Goal: Transaction & Acquisition: Purchase product/service

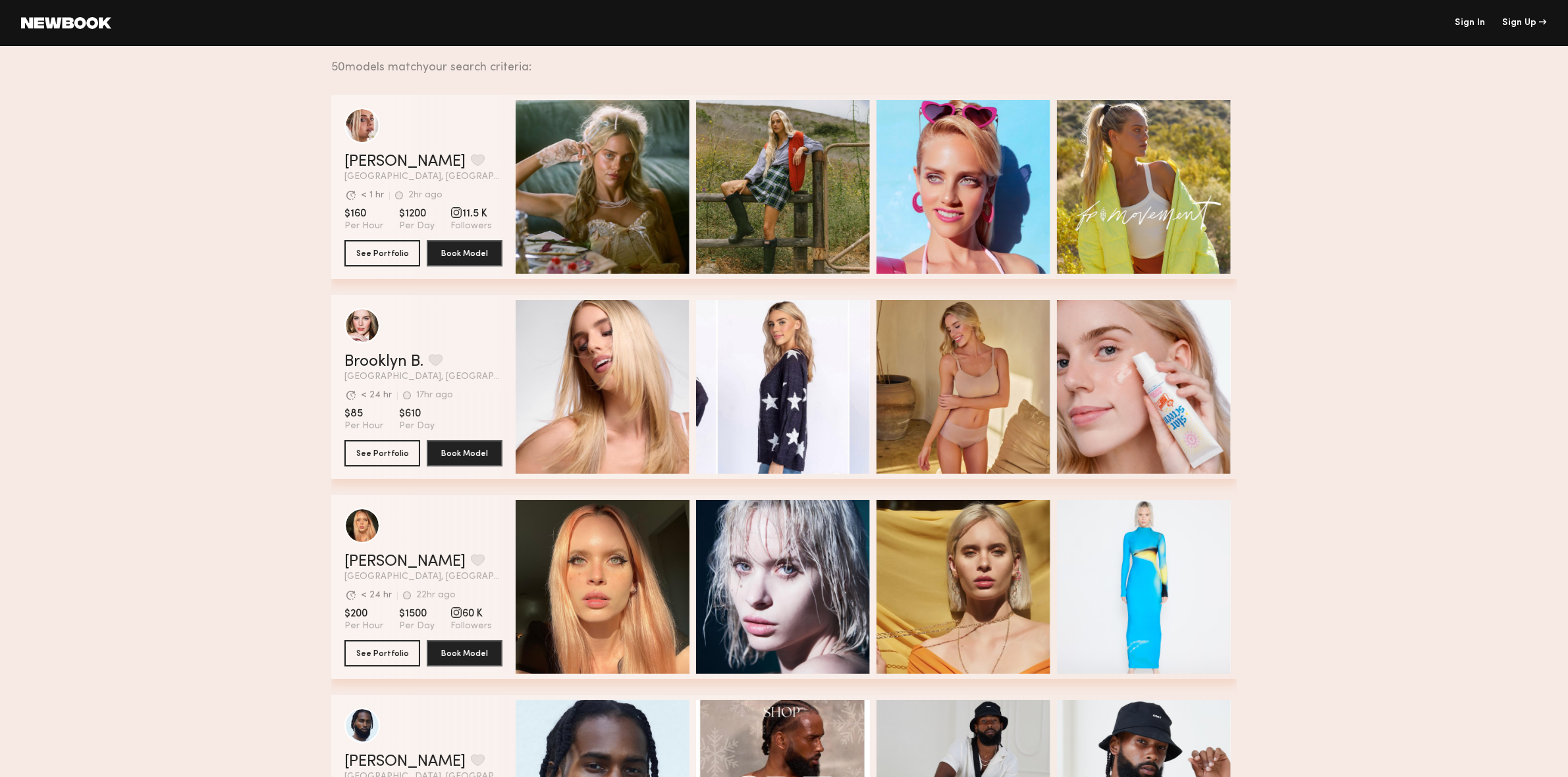
click at [1263, 27] on link "Sign In" at bounding box center [1469, 22] width 30 height 9
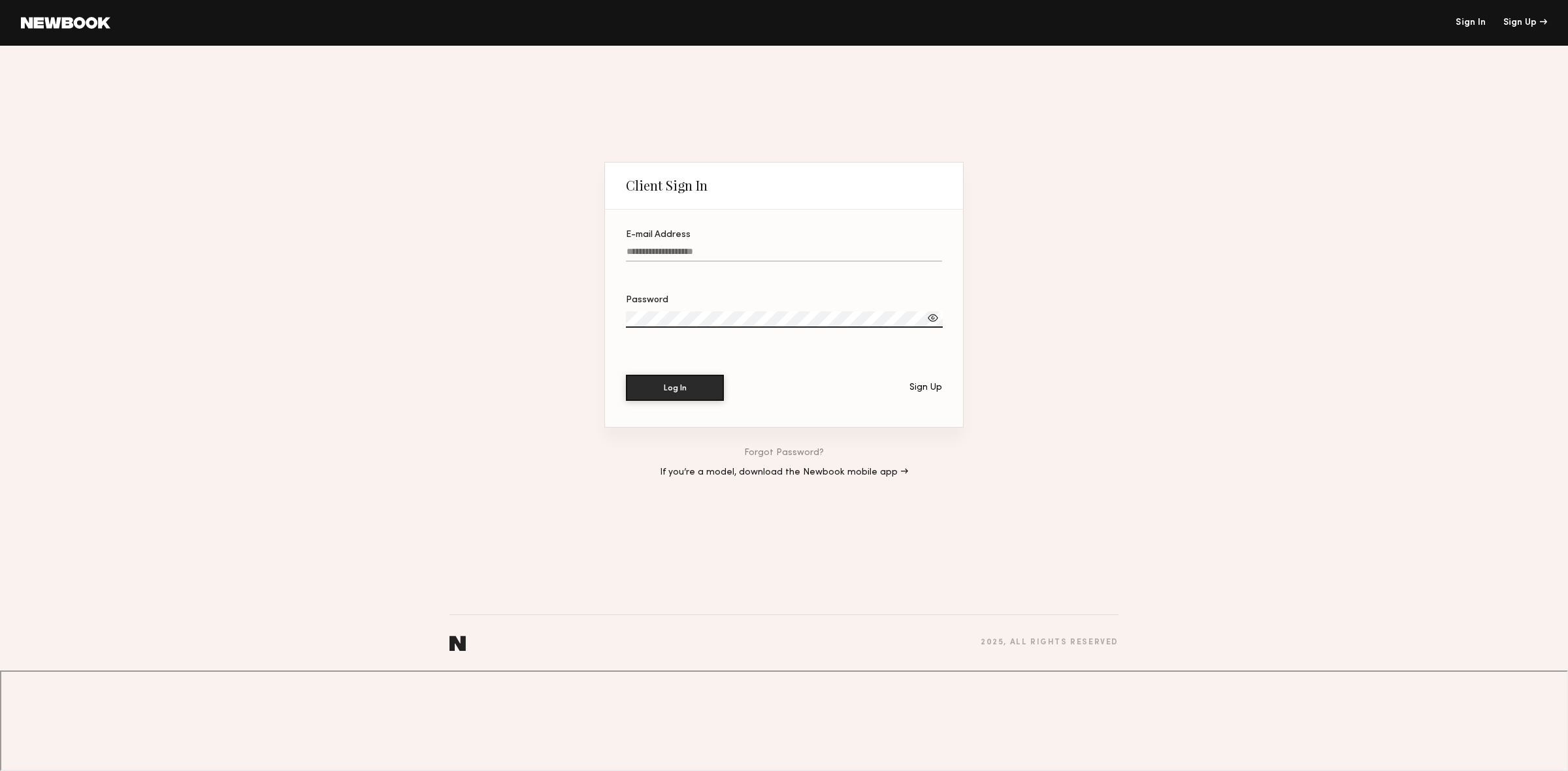
click at [811, 262] on input "E-mail Address" at bounding box center [784, 254] width 316 height 15
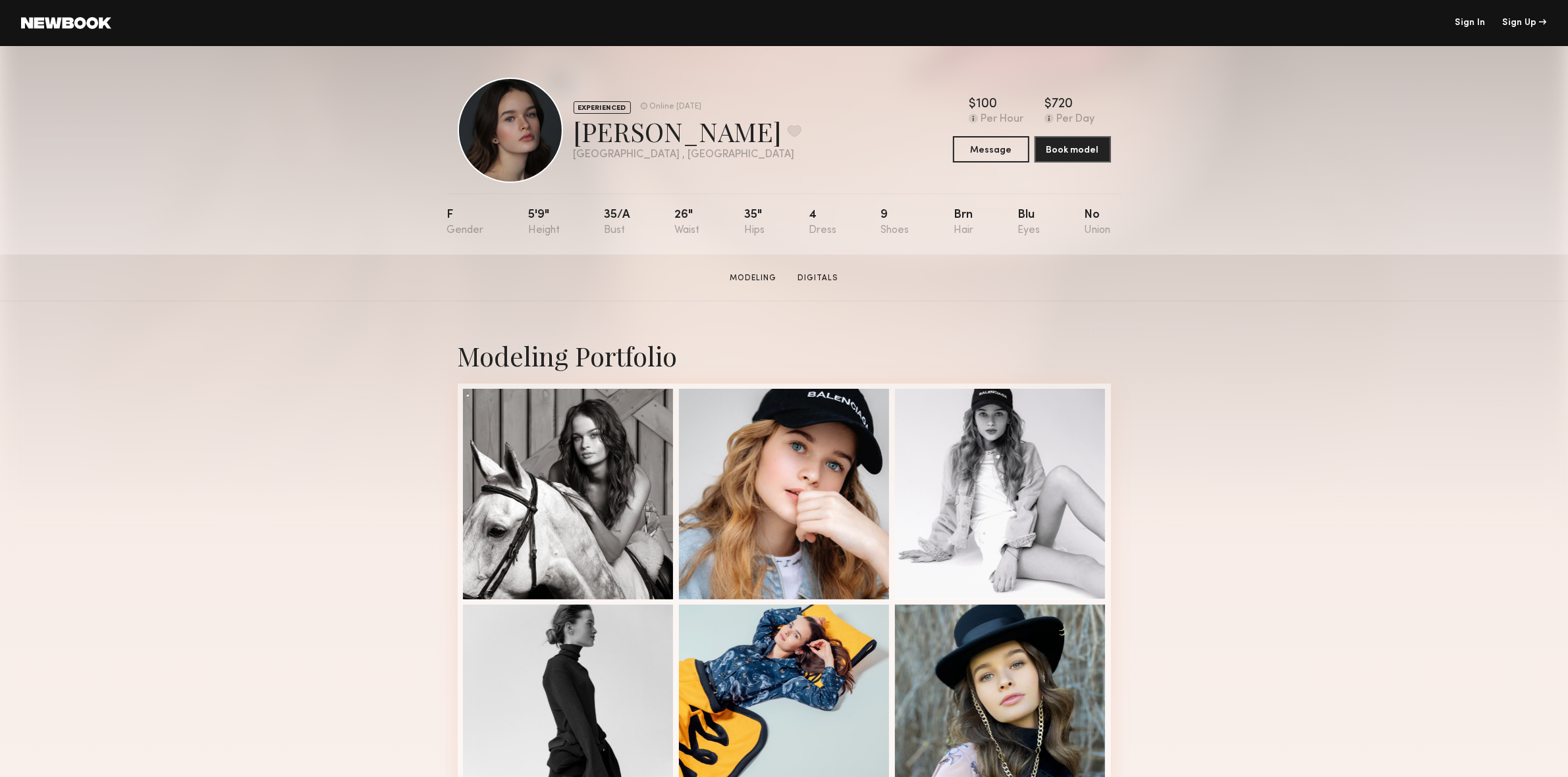
click at [1469, 22] on link "Sign In" at bounding box center [1469, 22] width 30 height 9
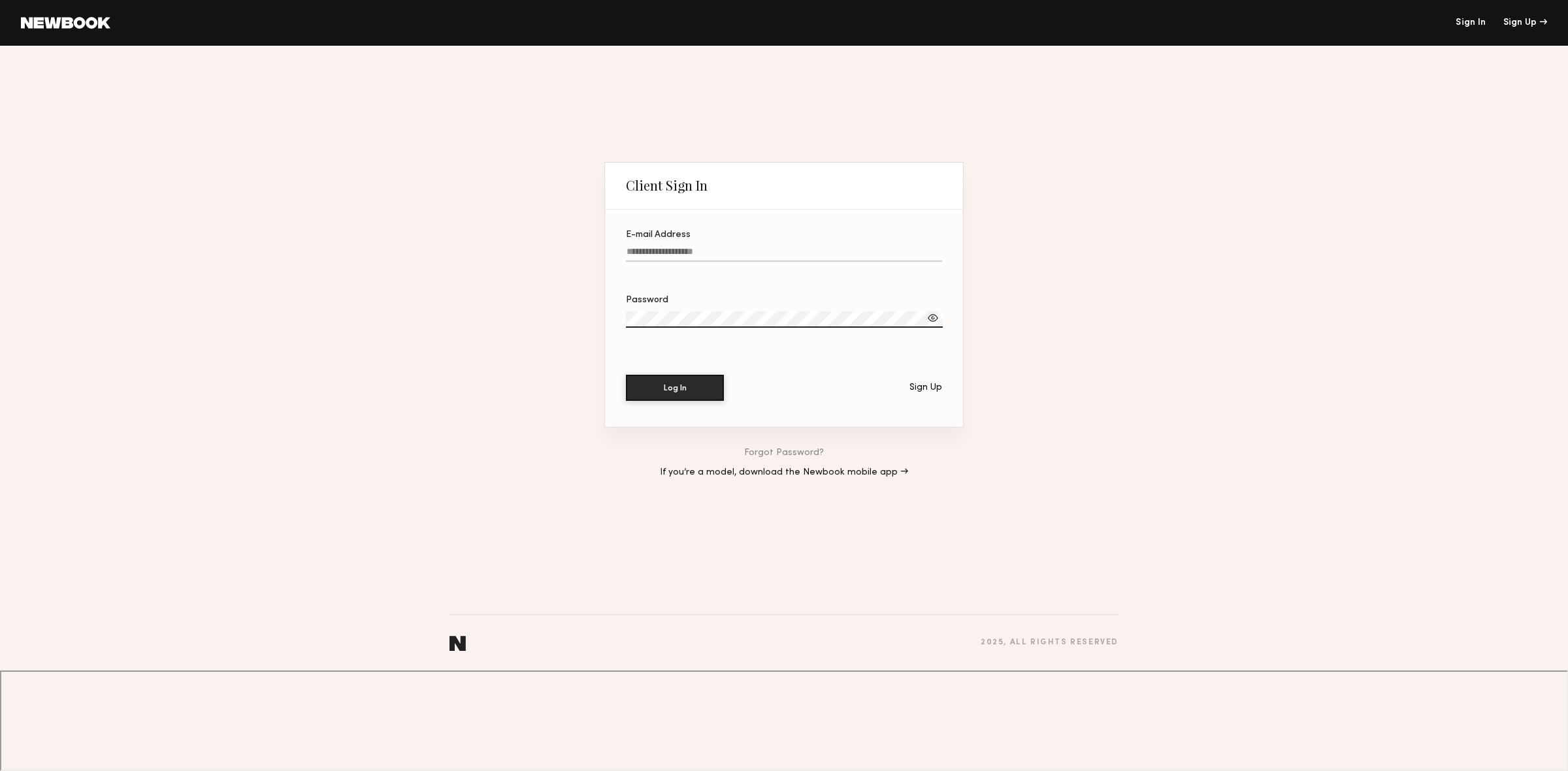
click at [695, 262] on input "E-mail Address" at bounding box center [784, 254] width 316 height 15
click at [745, 262] on input "E-mail Address Required" at bounding box center [784, 254] width 316 height 15
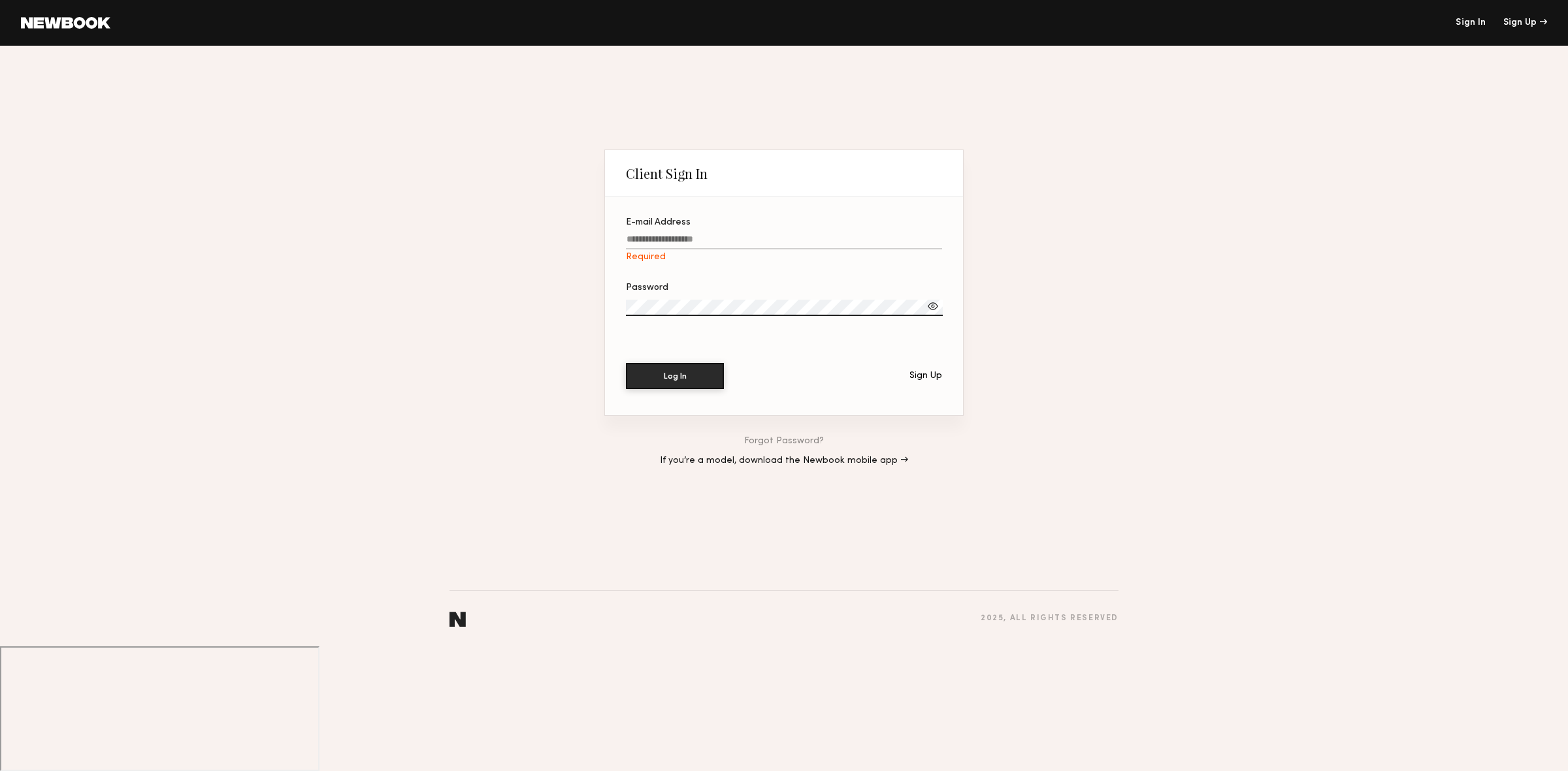
type input "**********"
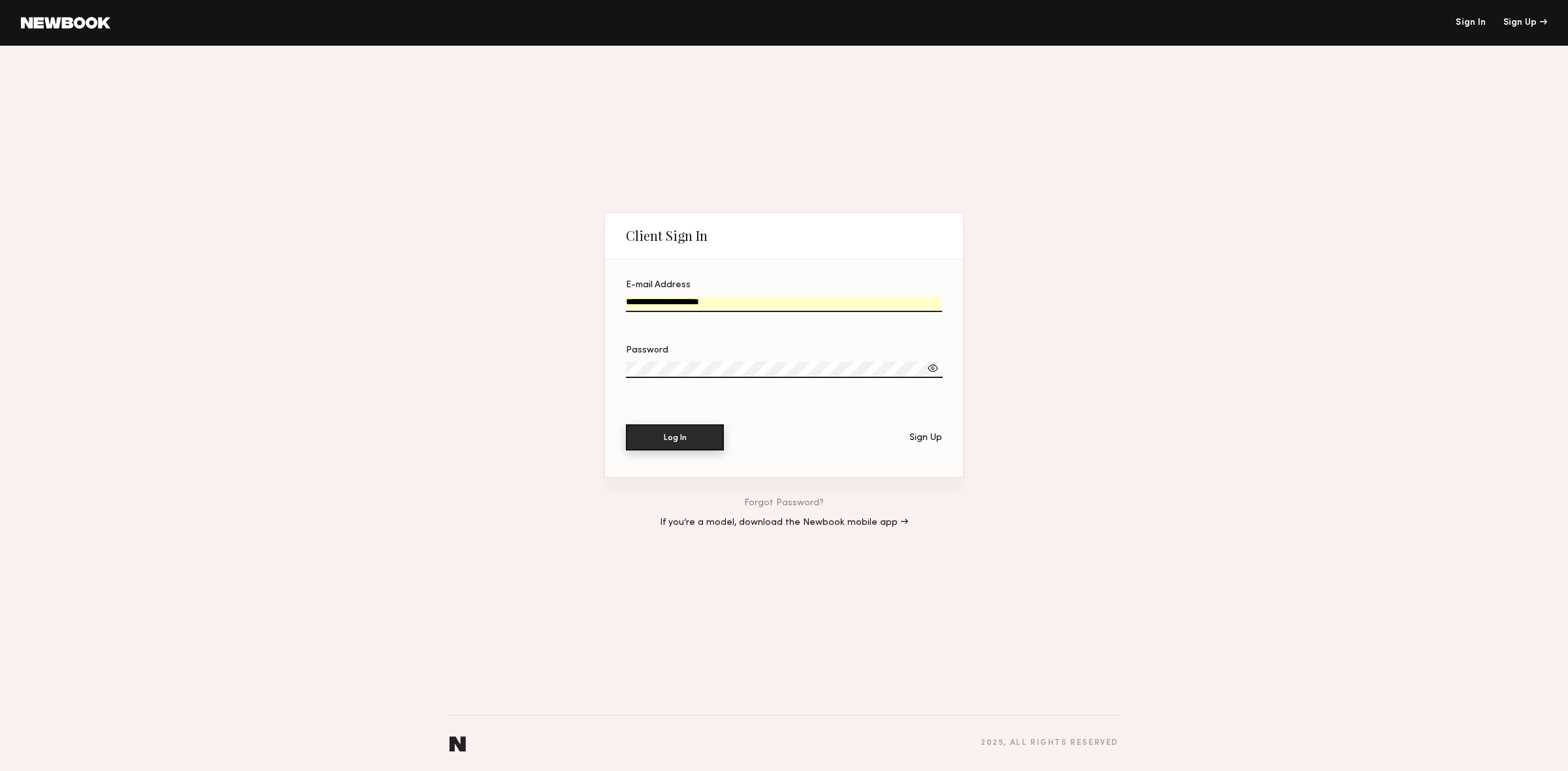
click at [672, 432] on button "Log In" at bounding box center [675, 438] width 98 height 26
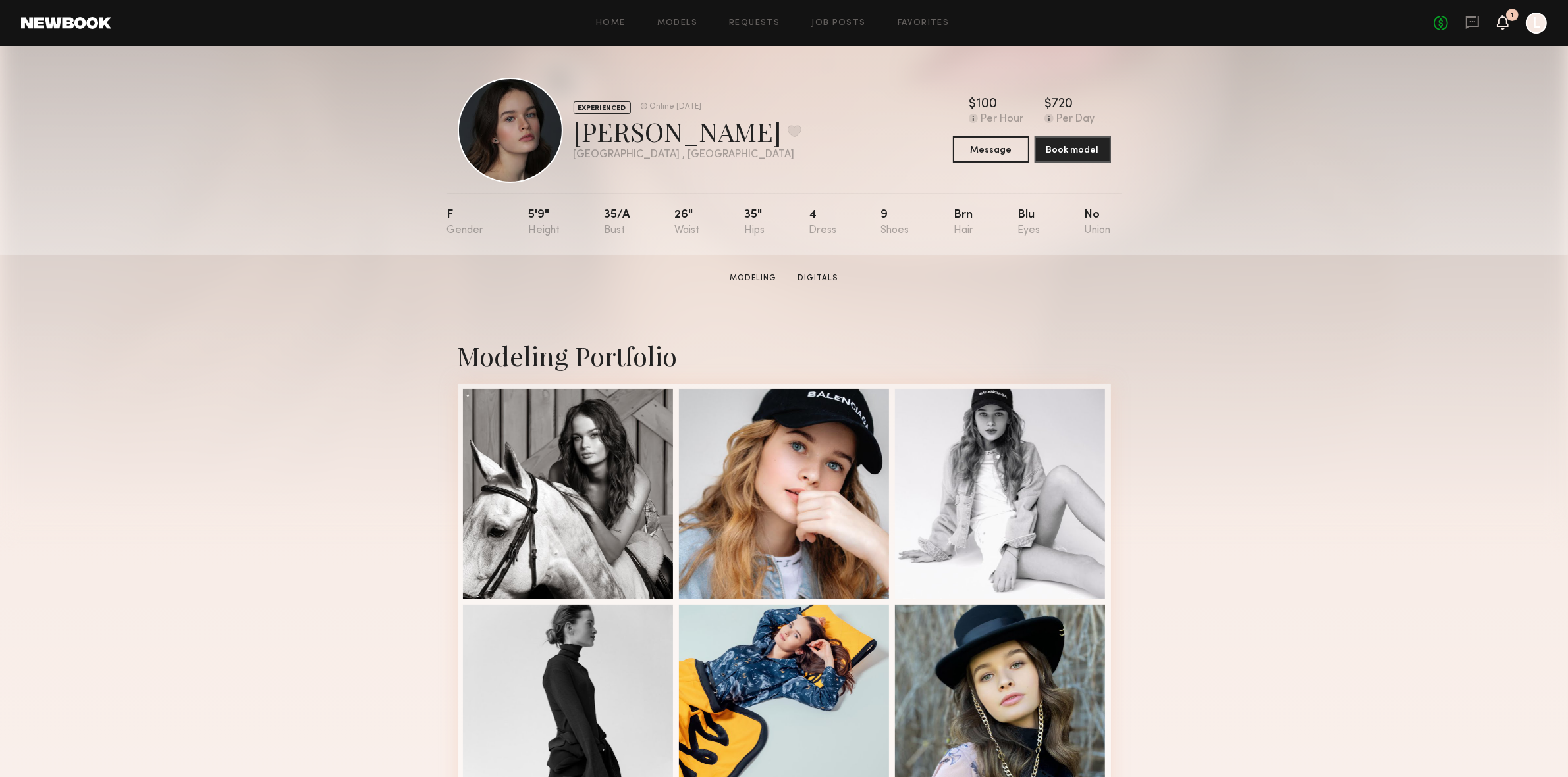
click at [1506, 20] on icon at bounding box center [1502, 21] width 11 height 9
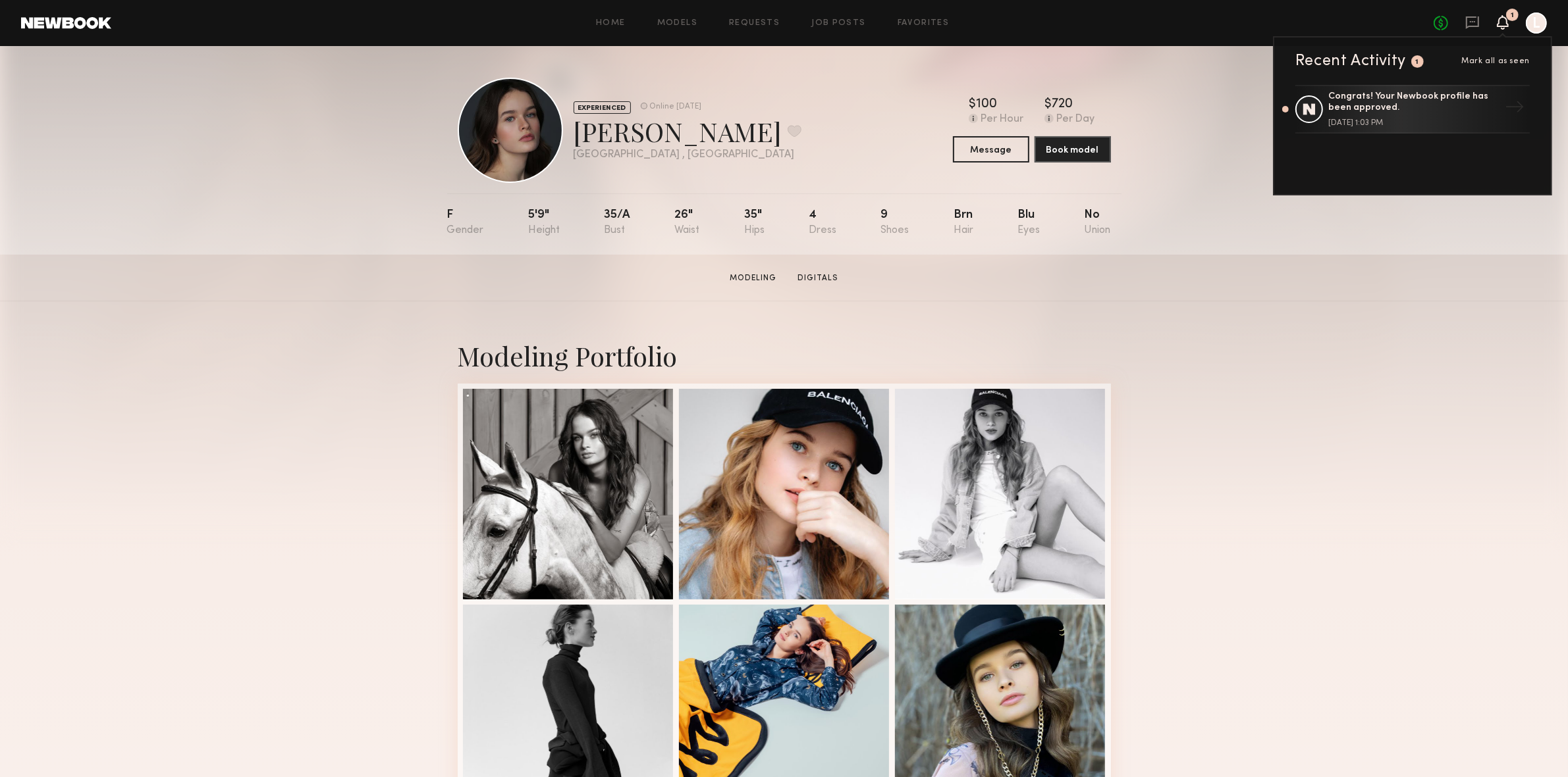
click at [675, 19] on link "Models" at bounding box center [677, 23] width 40 height 8
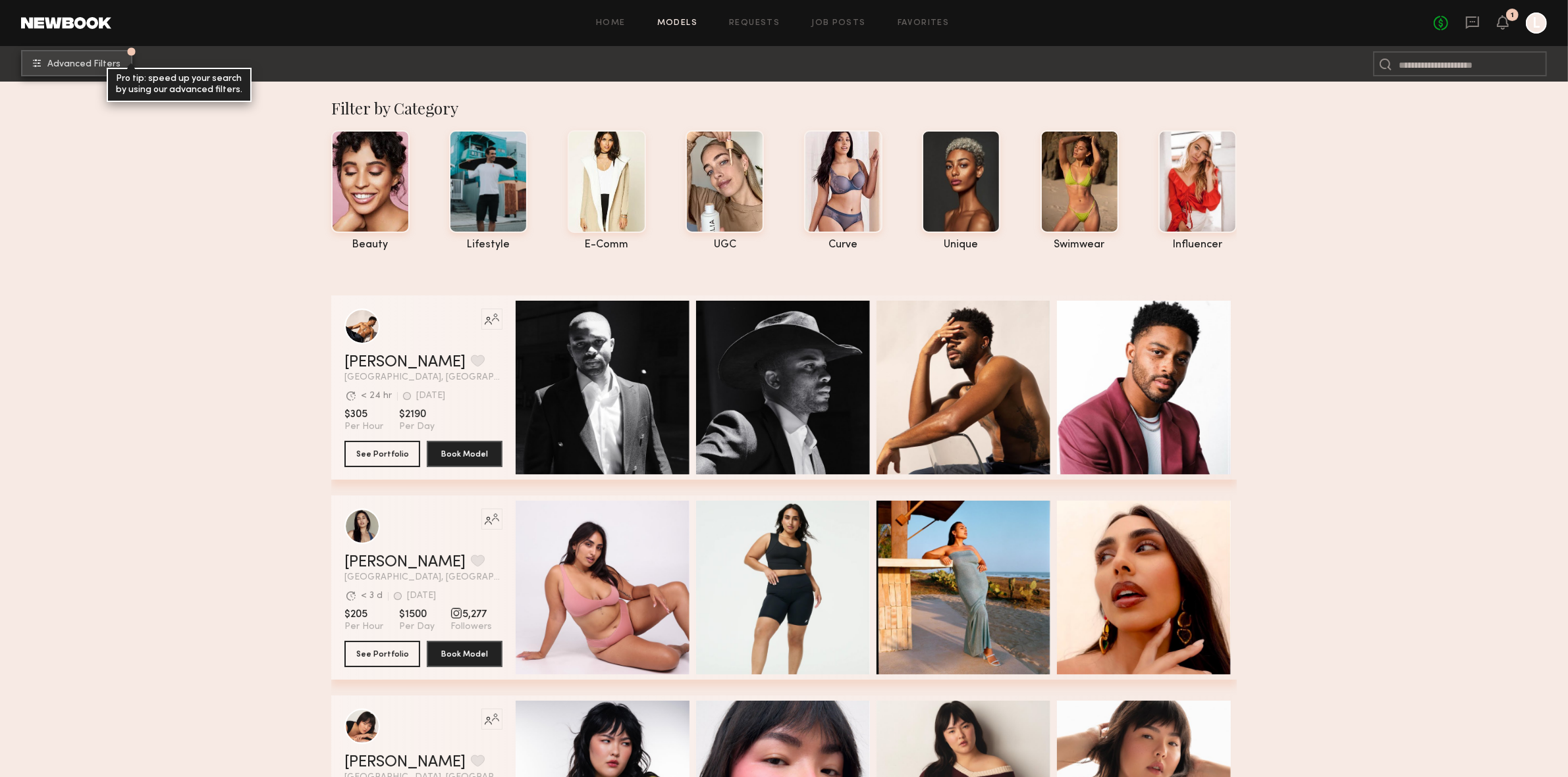
click at [77, 64] on span "Advanced Filters" at bounding box center [84, 64] width 73 height 9
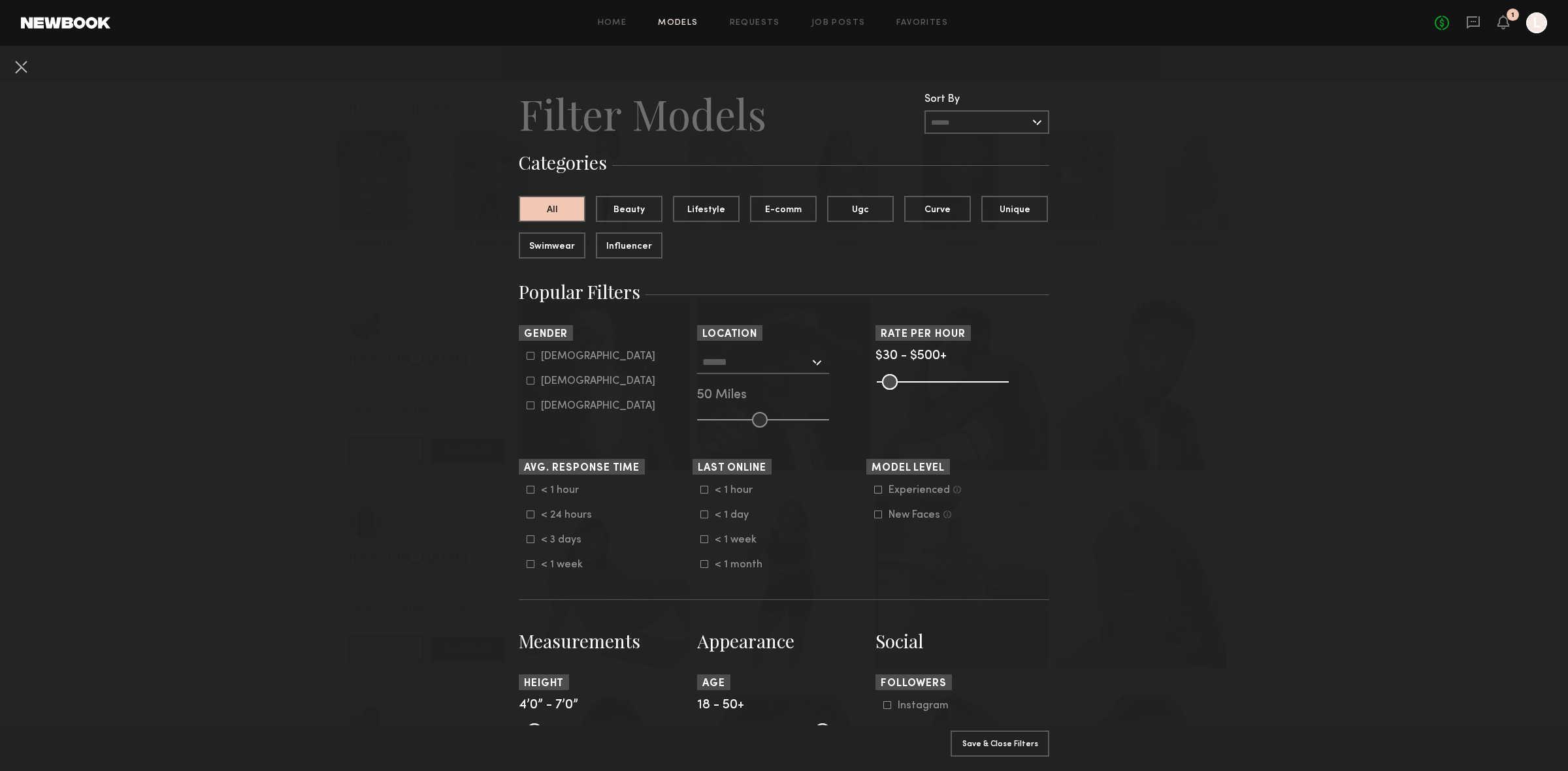
click at [545, 377] on div "Female" at bounding box center [598, 381] width 115 height 8
type input "**"
click at [807, 366] on div at bounding box center [763, 363] width 132 height 24
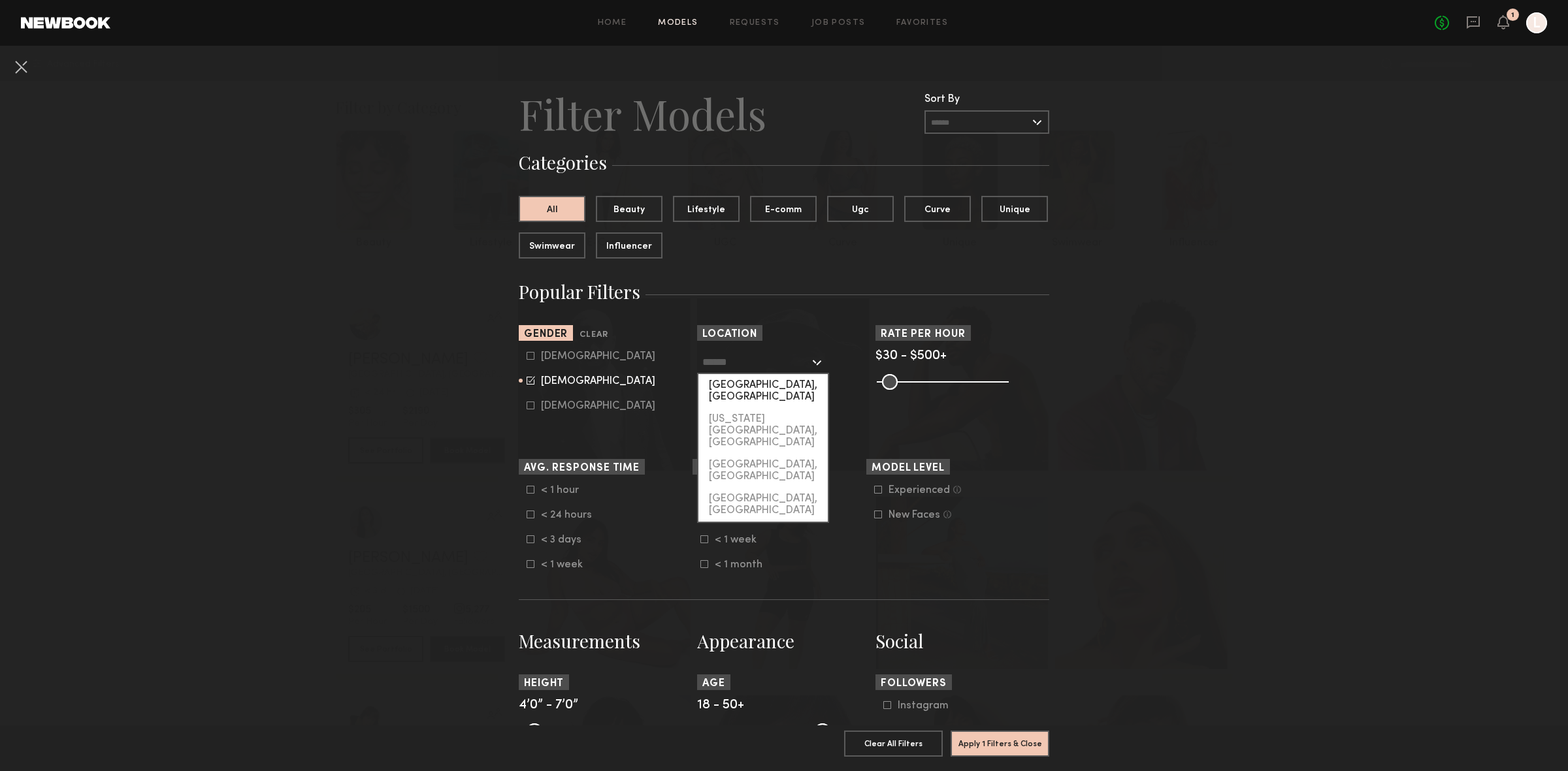
click at [750, 378] on div "Los Angeles, CA" at bounding box center [763, 391] width 129 height 34
type input "**********"
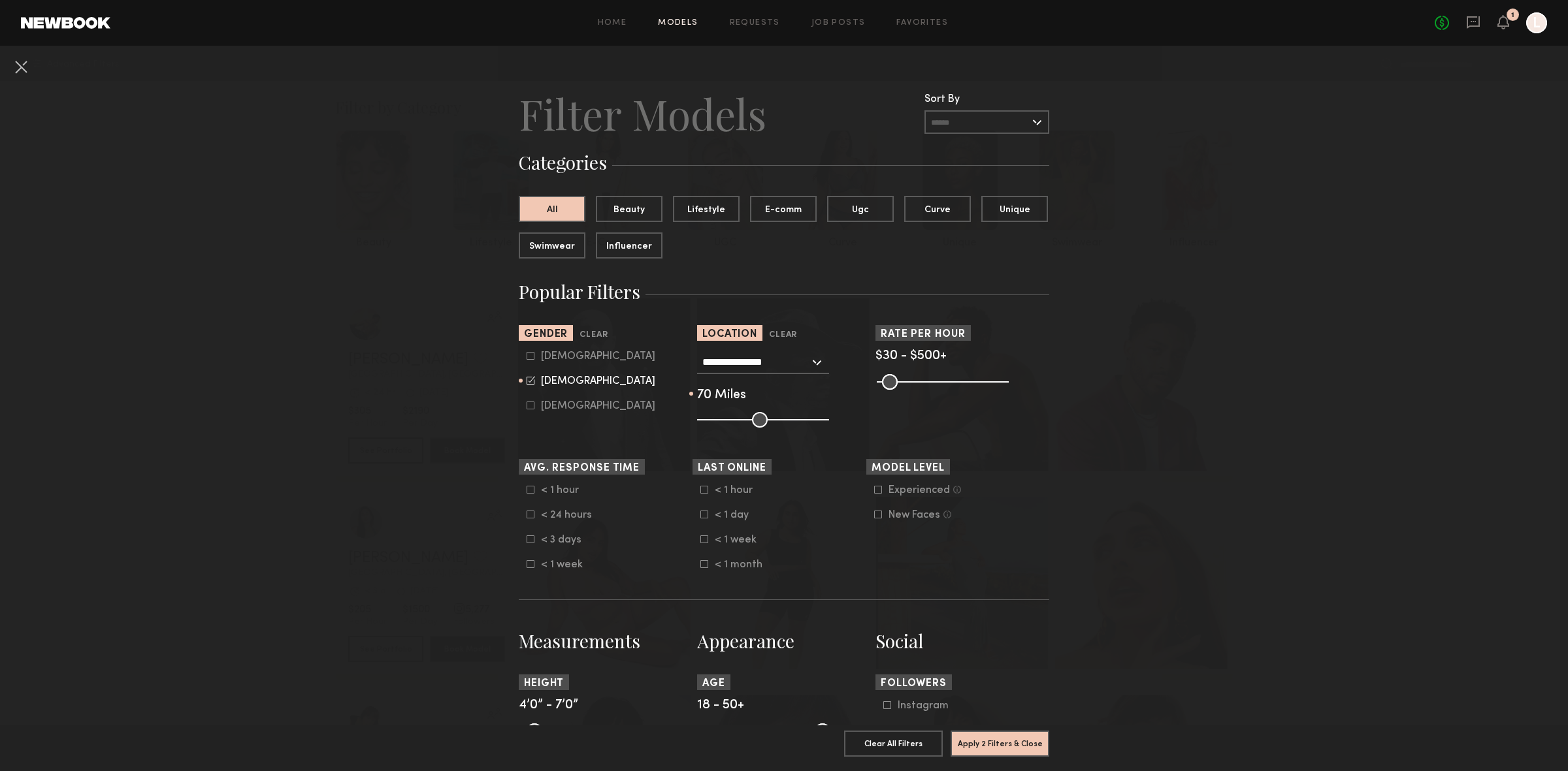
drag, startPoint x: 754, startPoint y: 417, endPoint x: 777, endPoint y: 422, distance: 23.5
type input "**"
click at [777, 422] on input "range" at bounding box center [763, 420] width 132 height 16
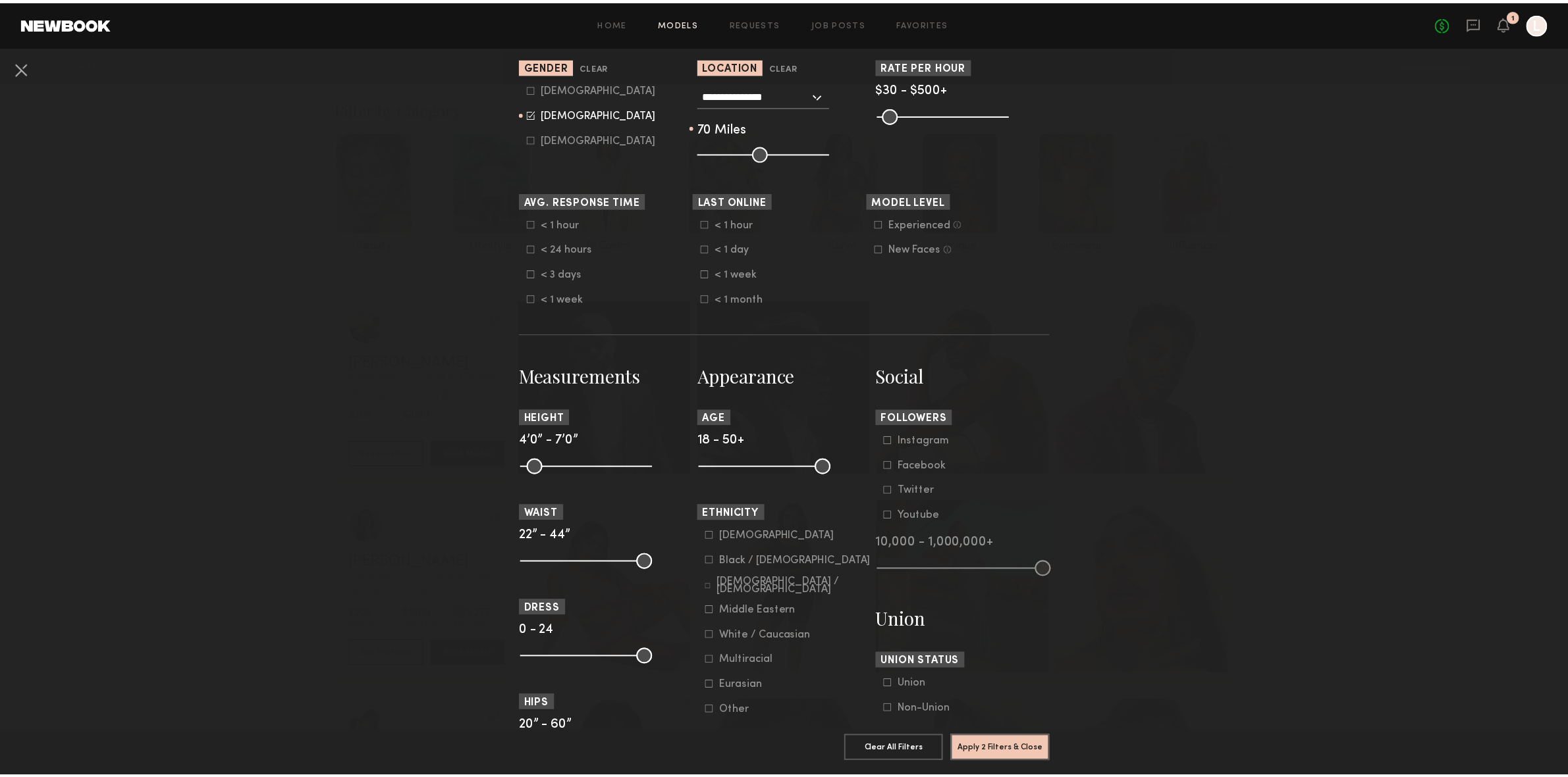
scroll to position [339, 0]
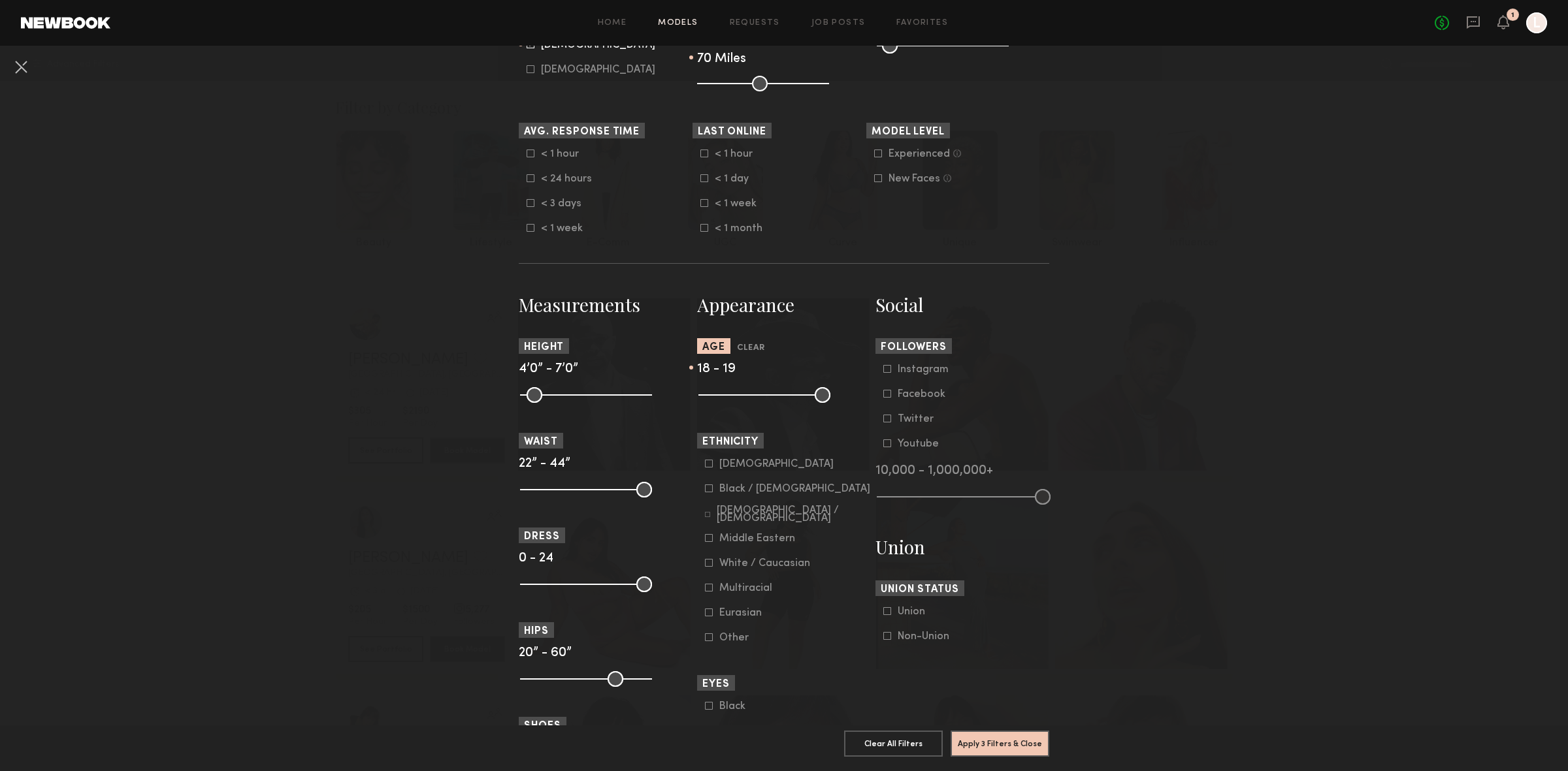
drag, startPoint x: 812, startPoint y: 390, endPoint x: 704, endPoint y: 401, distance: 108.6
type input "**"
click at [704, 401] on input "range" at bounding box center [764, 395] width 132 height 16
click at [989, 736] on button "Apply 3 Filters & Close" at bounding box center [1000, 743] width 99 height 26
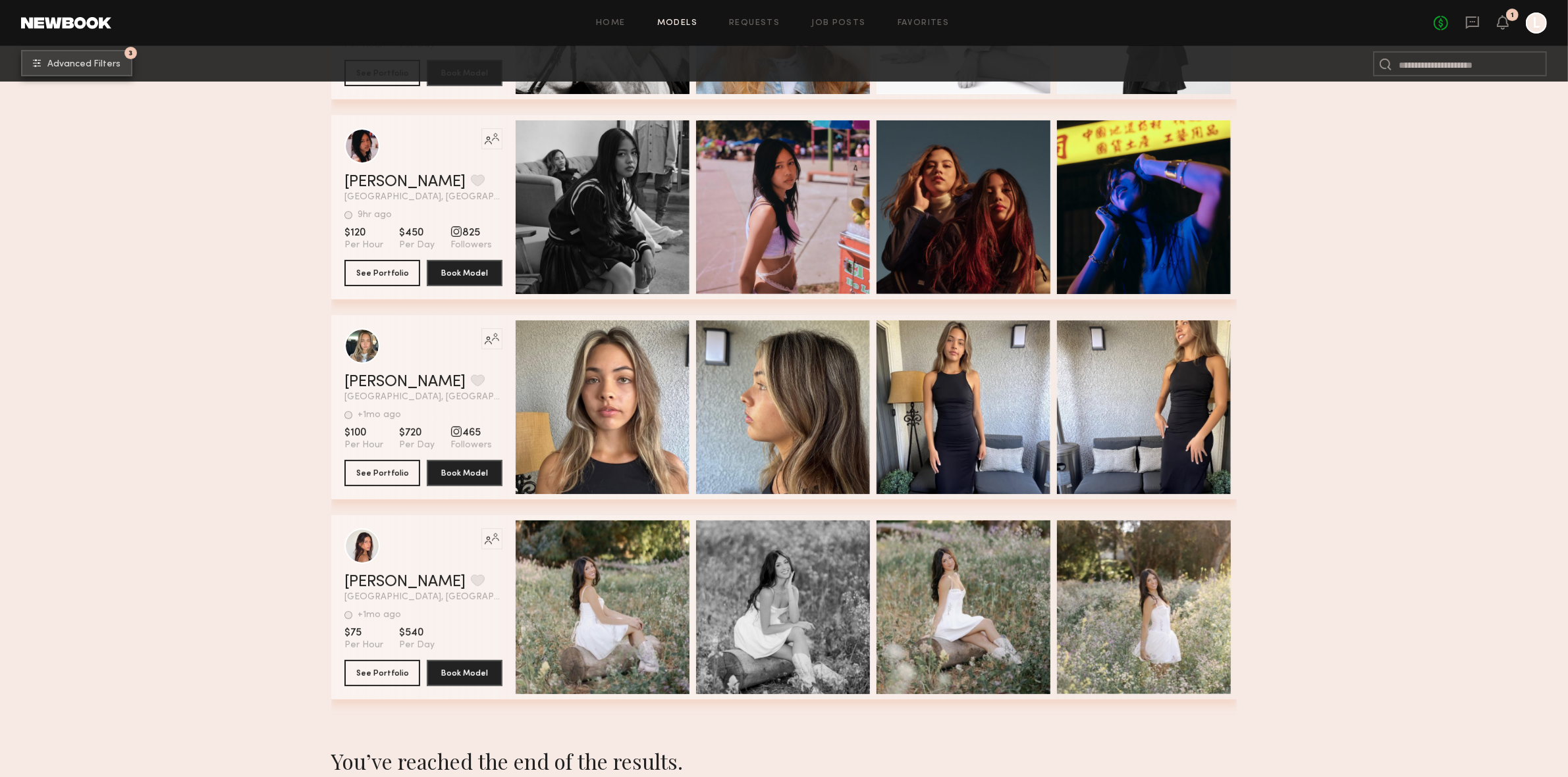
scroll to position [442, 0]
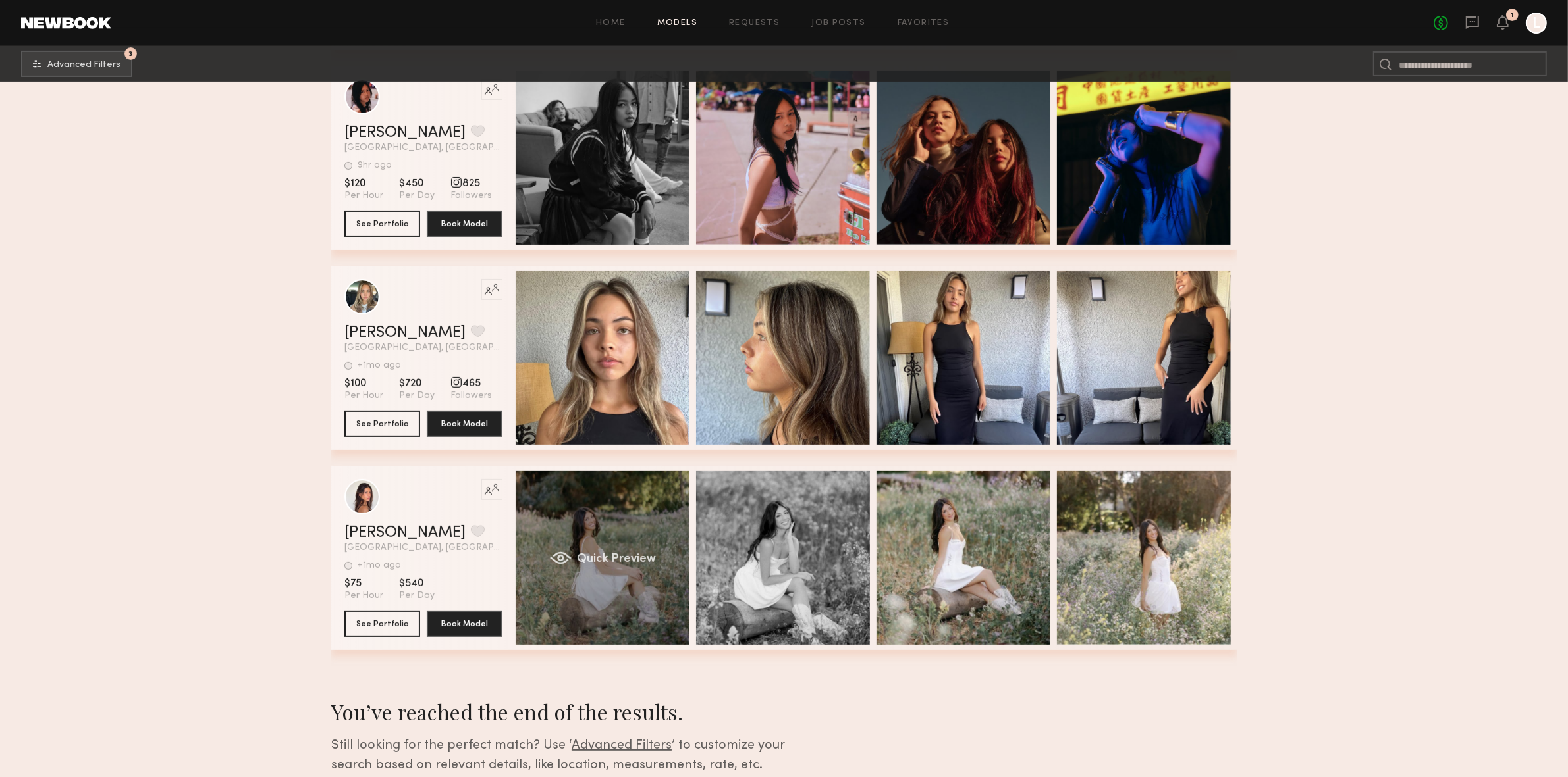
click at [614, 525] on div "Quick Preview" at bounding box center [602, 558] width 174 height 174
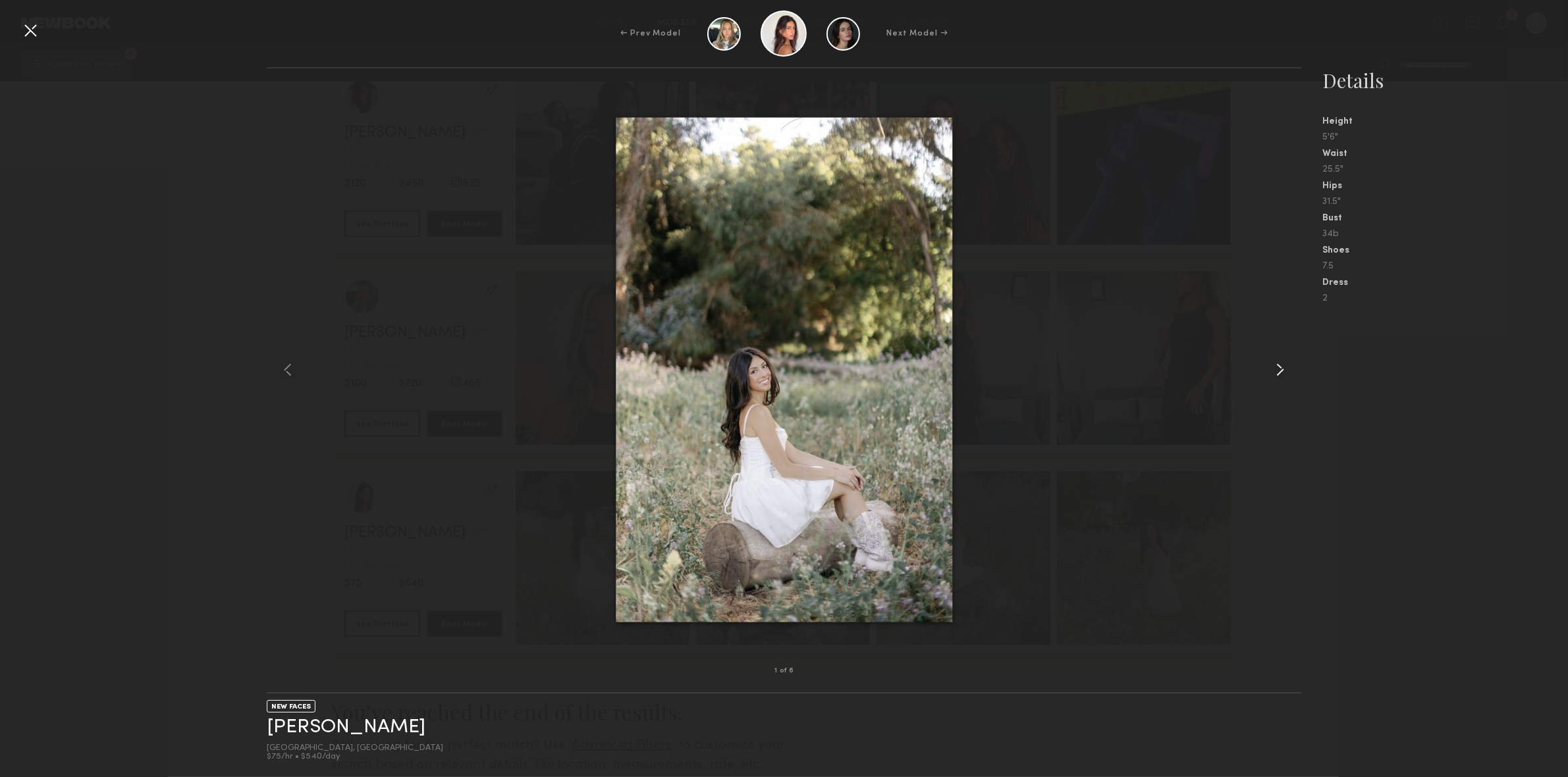
click at [1278, 370] on common-icon at bounding box center [1280, 370] width 21 height 21
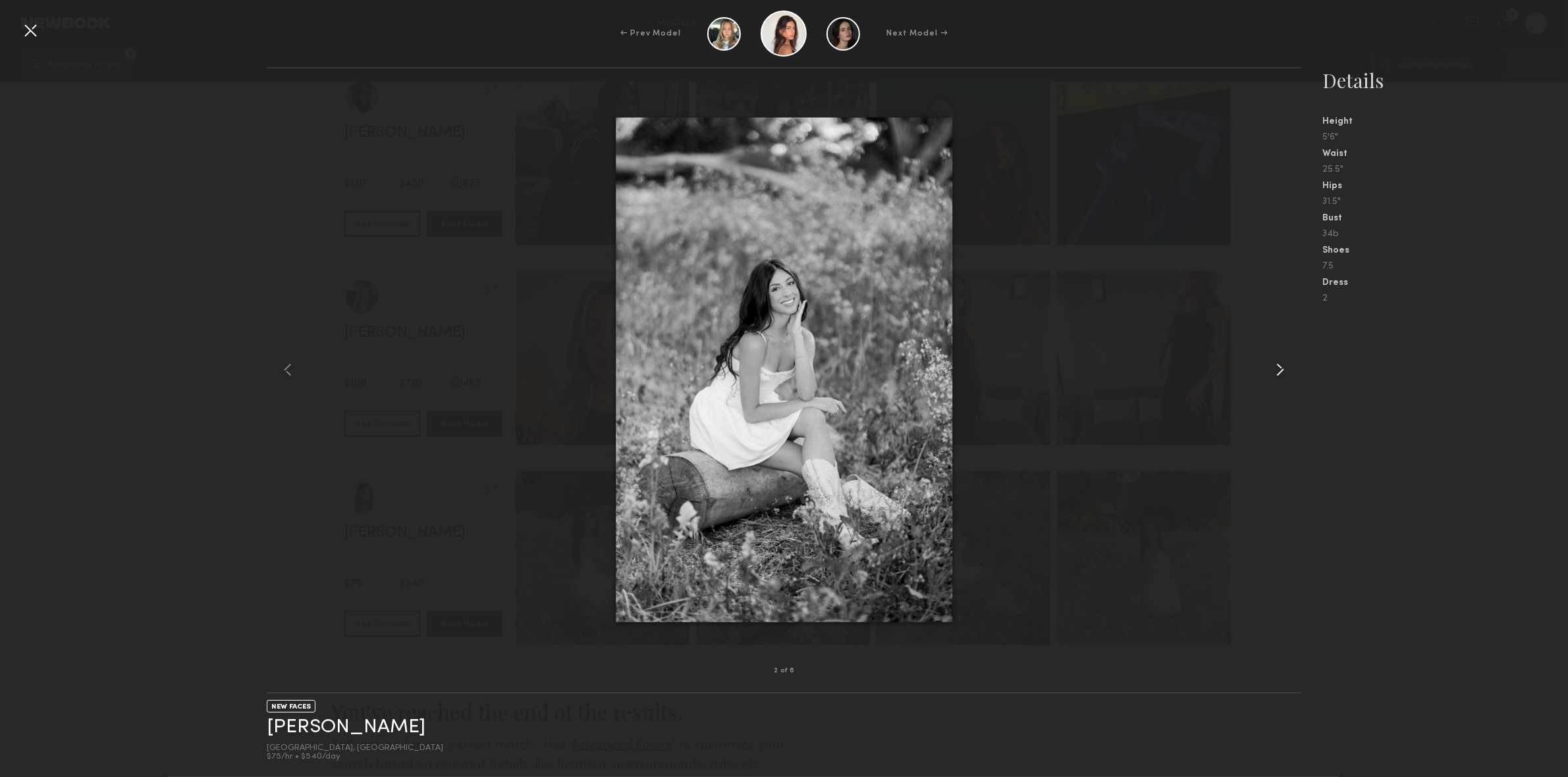
click at [1278, 370] on common-icon at bounding box center [1280, 370] width 21 height 21
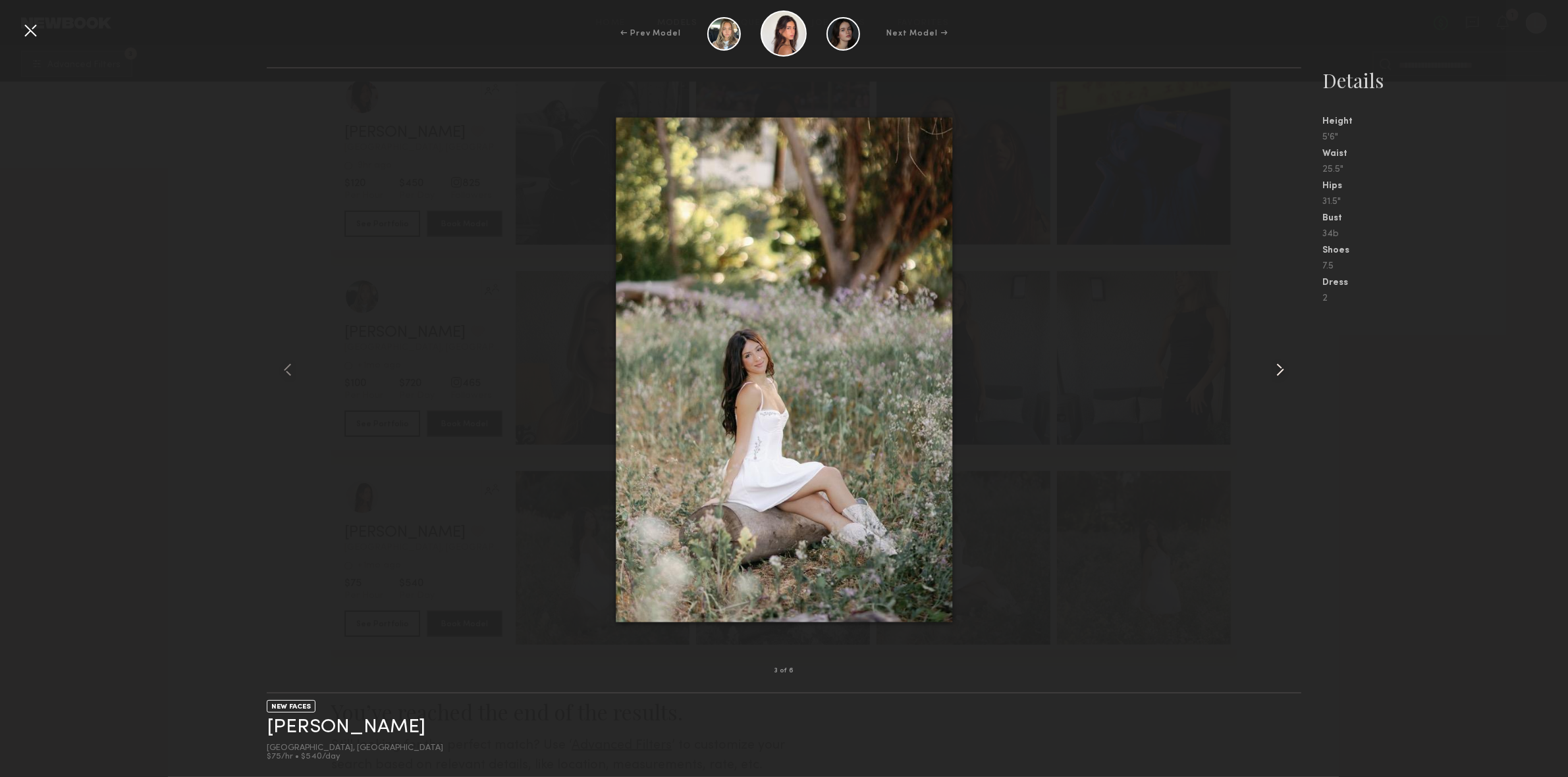
click at [1278, 370] on common-icon at bounding box center [1280, 370] width 21 height 21
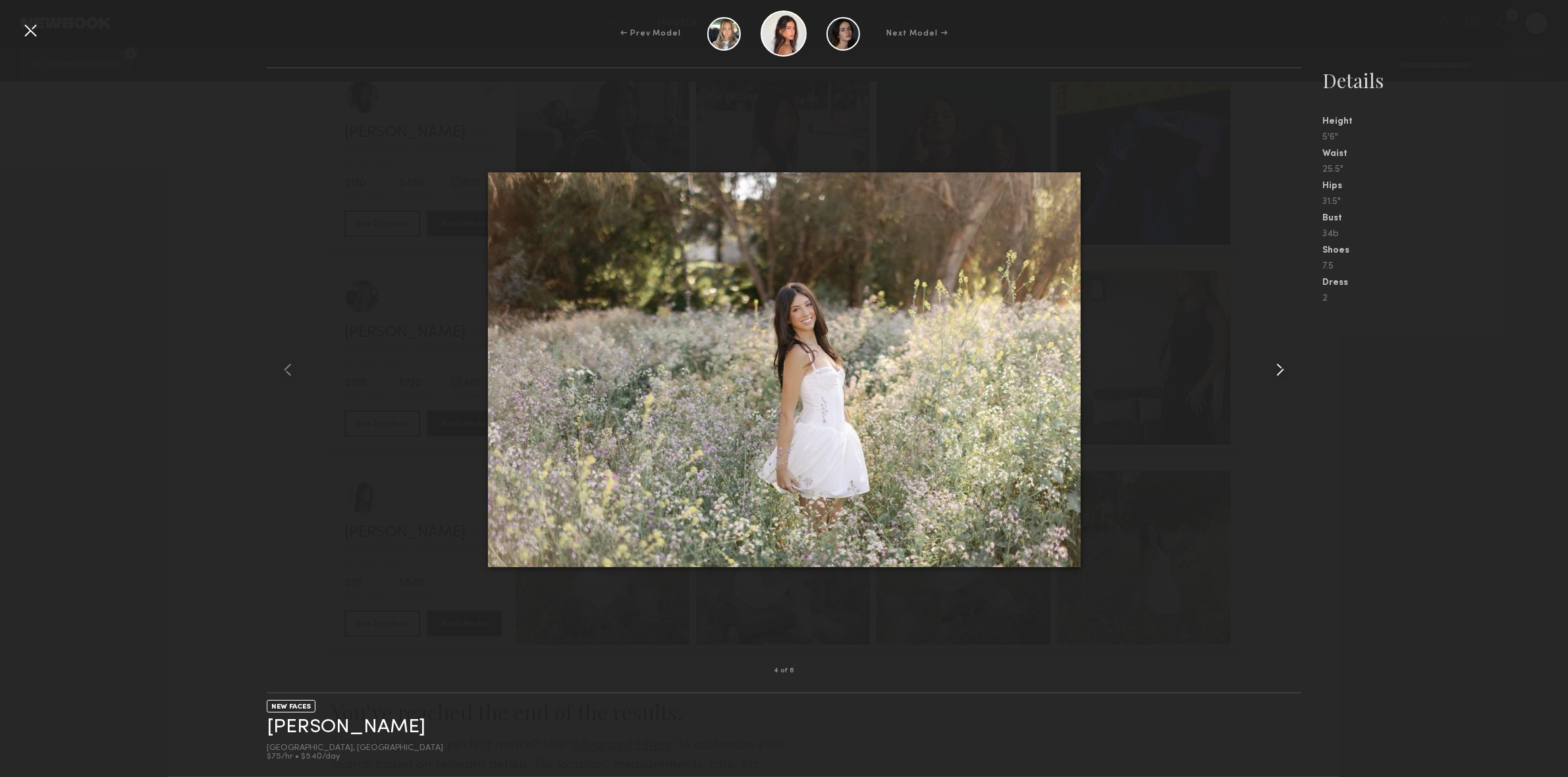
click at [1278, 370] on common-icon at bounding box center [1280, 370] width 21 height 21
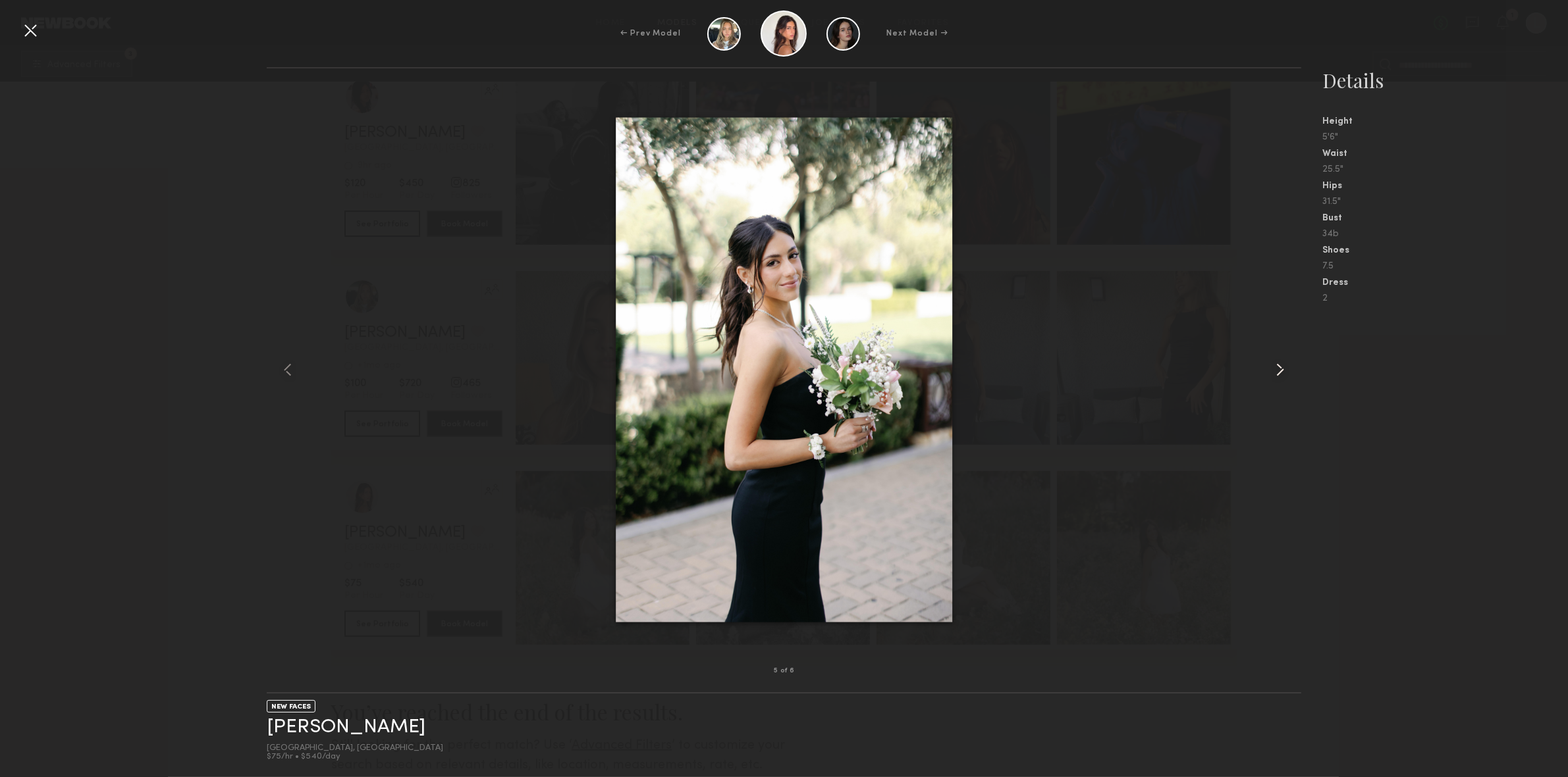
click at [1278, 370] on common-icon at bounding box center [1280, 370] width 21 height 21
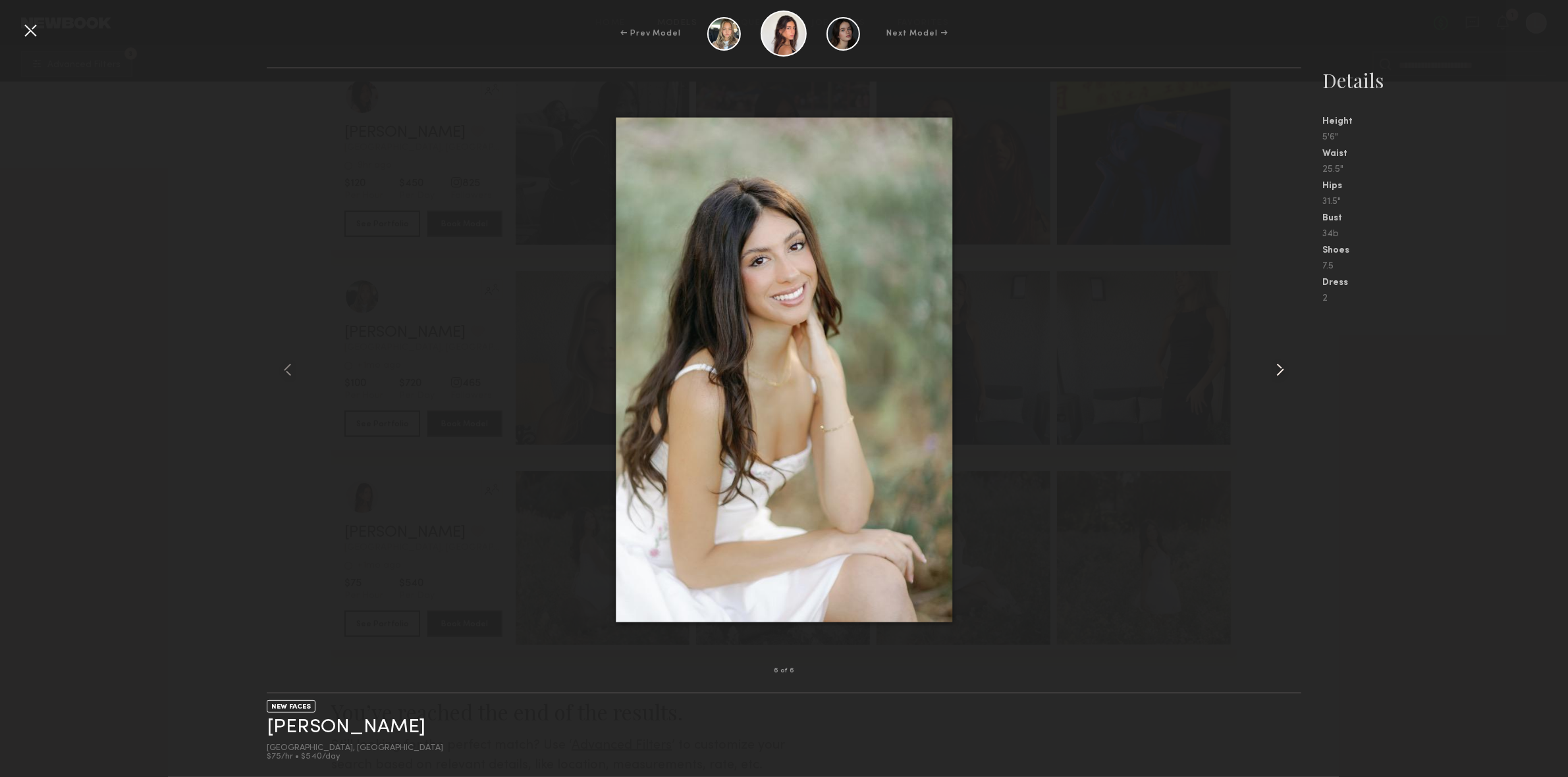
click at [1278, 370] on common-icon at bounding box center [1280, 370] width 21 height 21
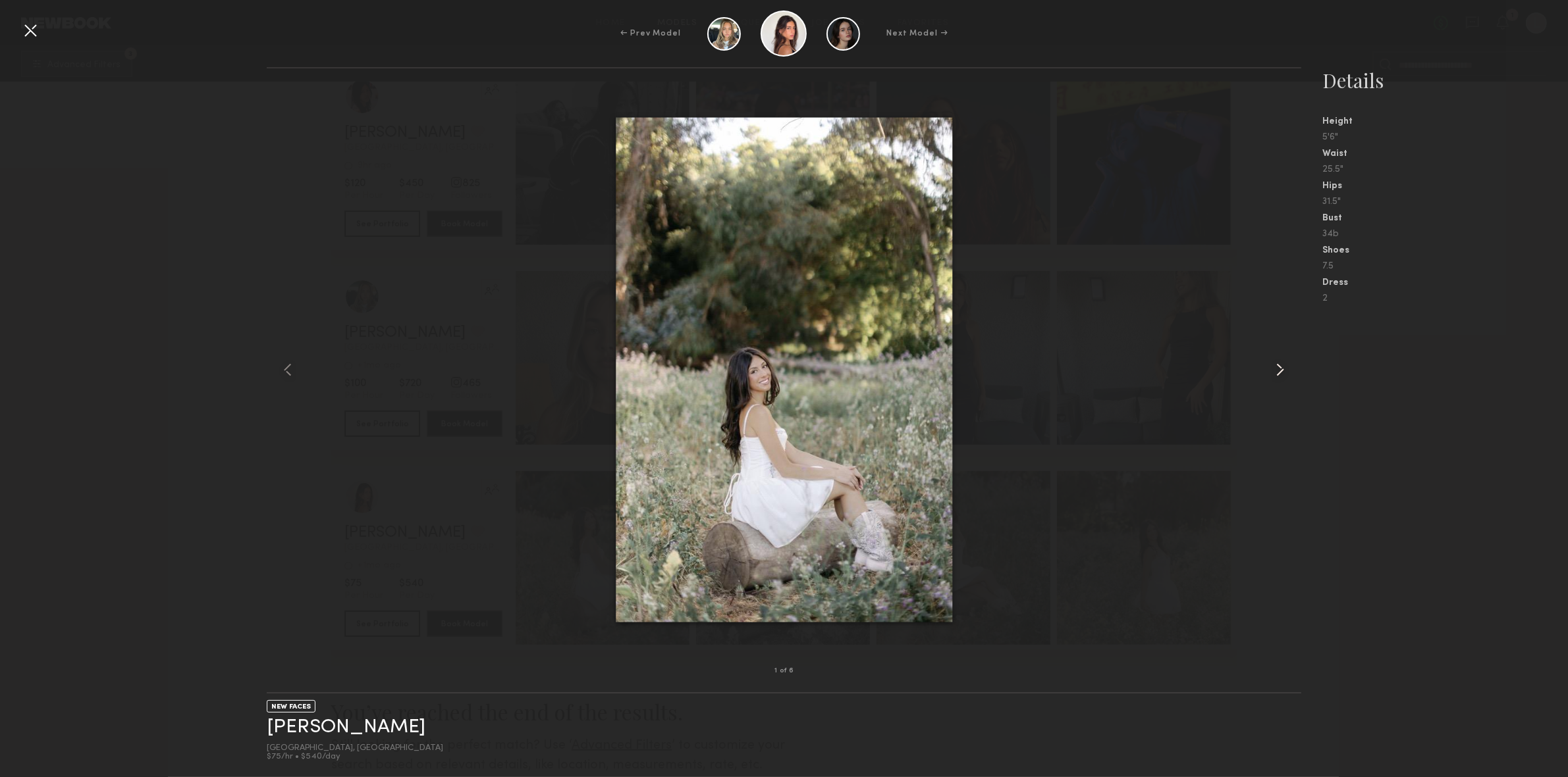
click at [1278, 370] on common-icon at bounding box center [1280, 370] width 21 height 21
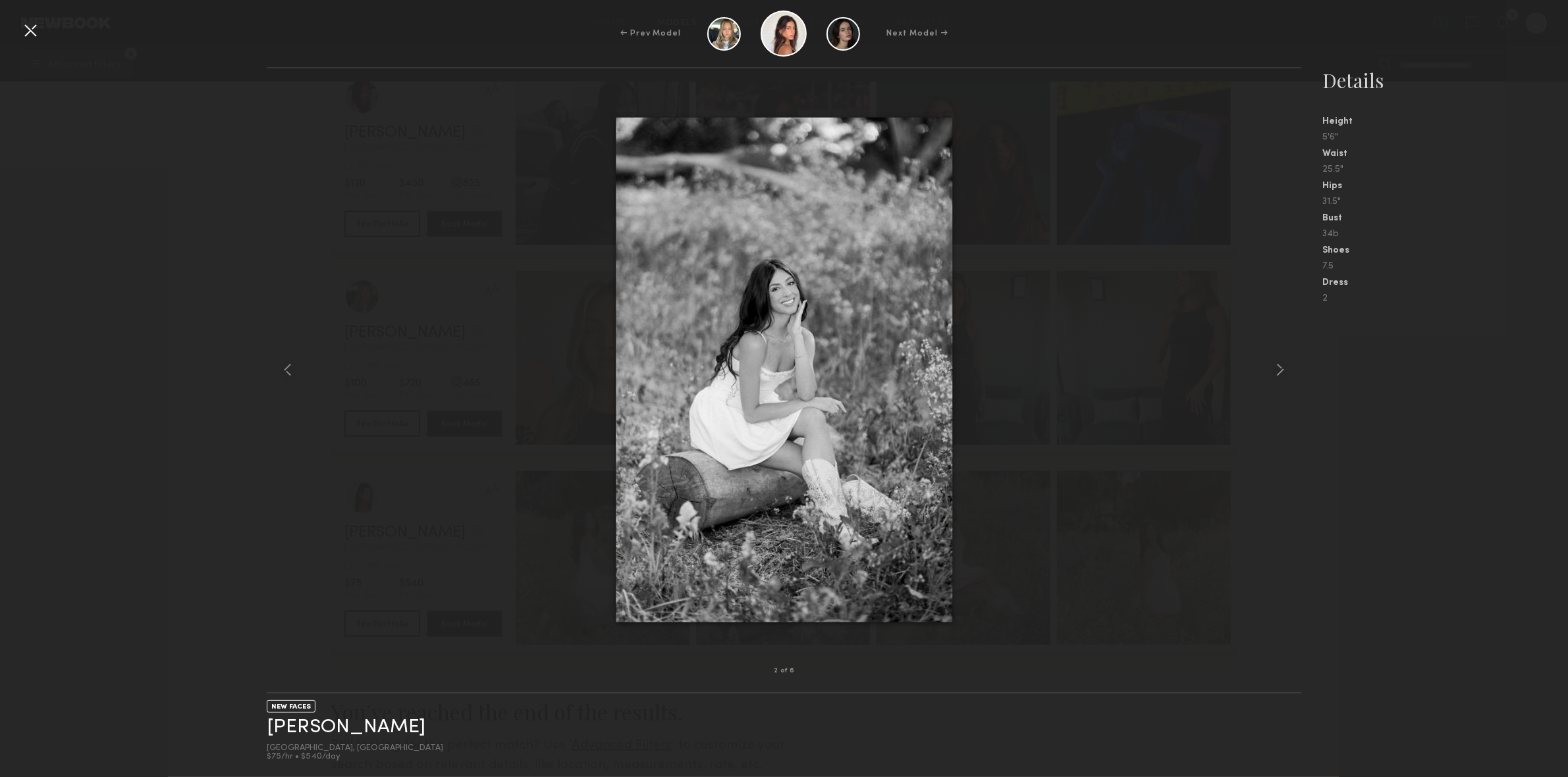
click at [29, 18] on div "← Prev Model Next Model →" at bounding box center [784, 34] width 1568 height 46
click at [27, 38] on div at bounding box center [30, 30] width 21 height 21
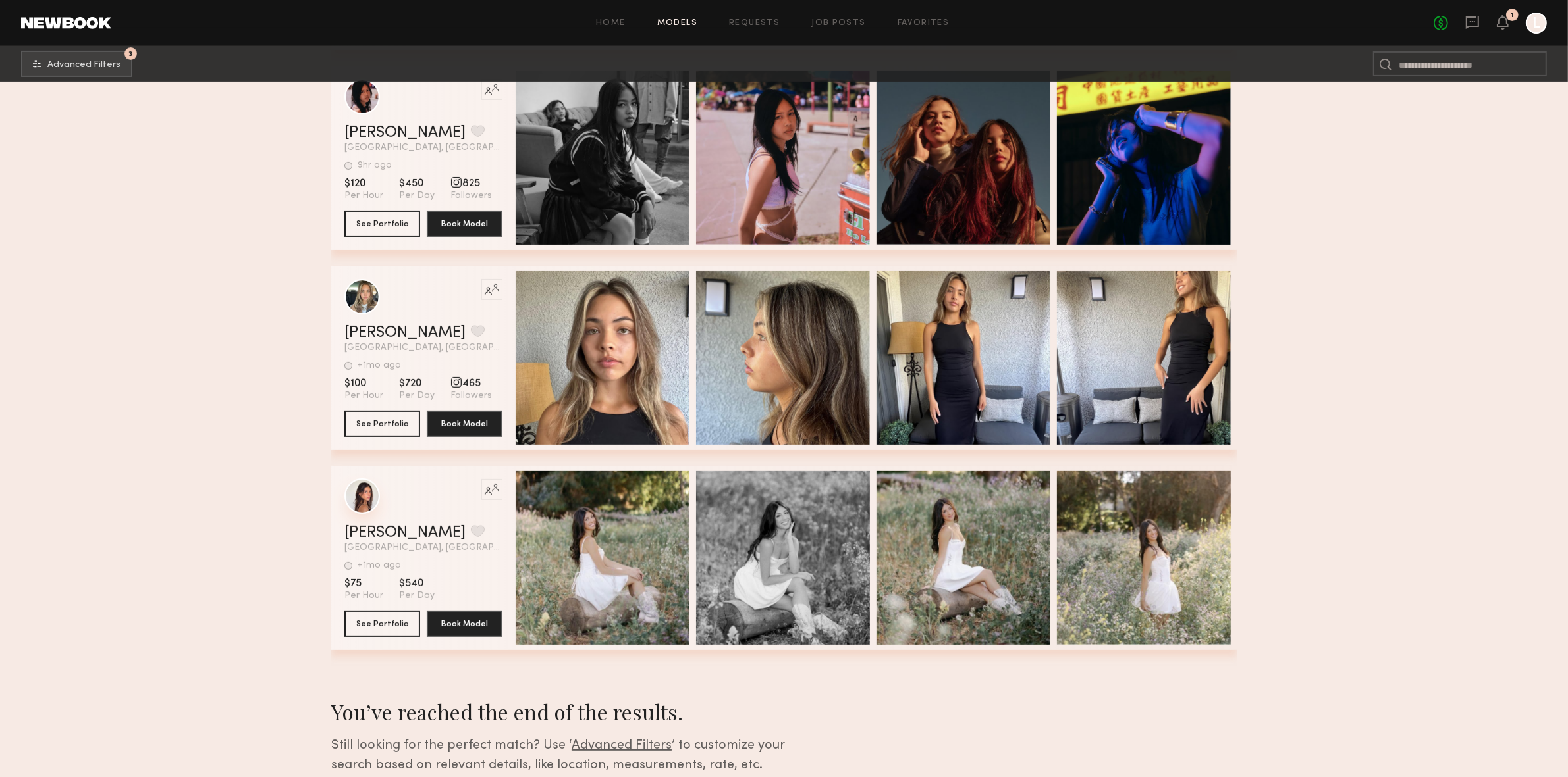
click at [366, 499] on div "grid" at bounding box center [362, 496] width 36 height 36
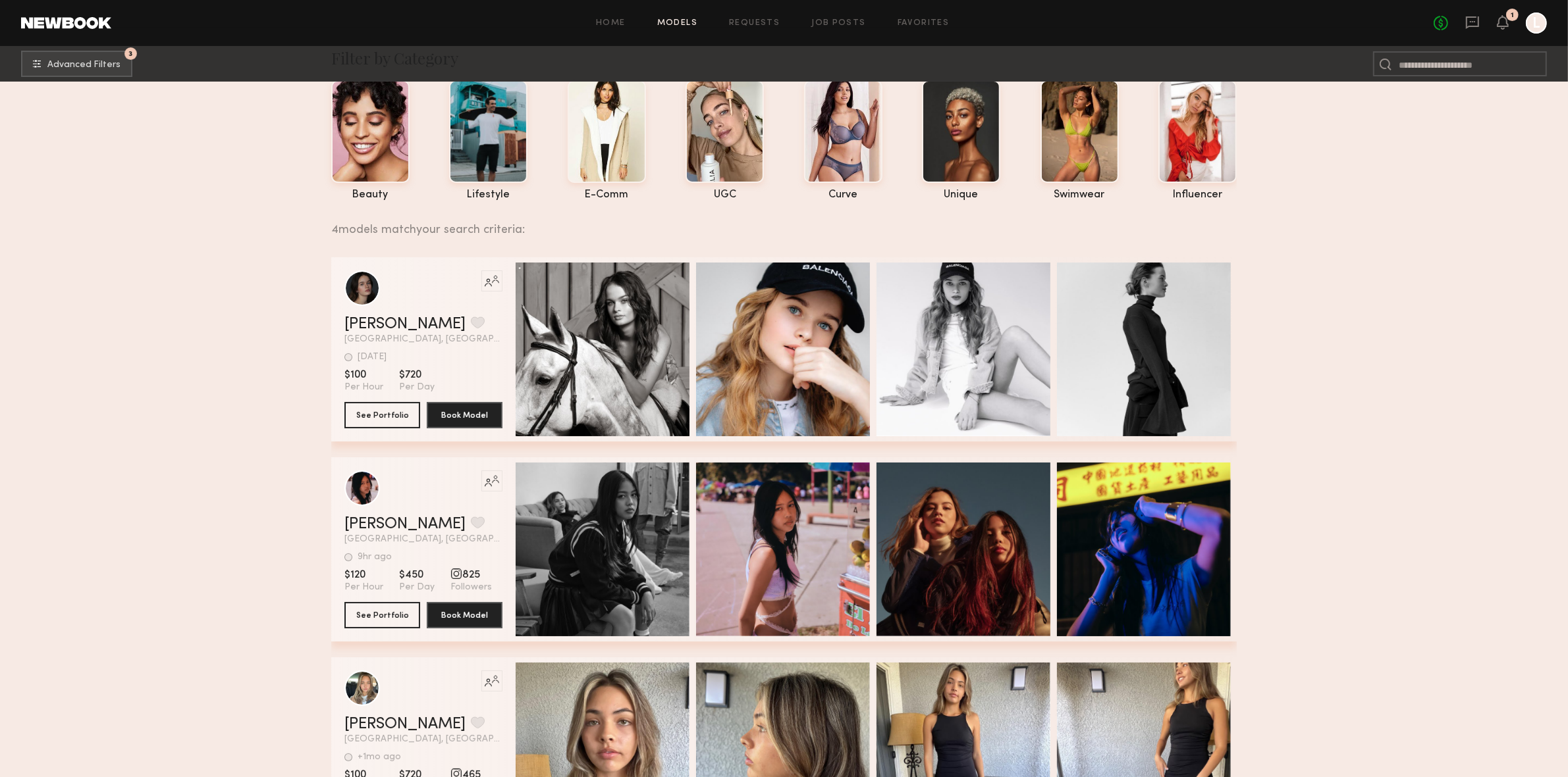
scroll to position [0, 0]
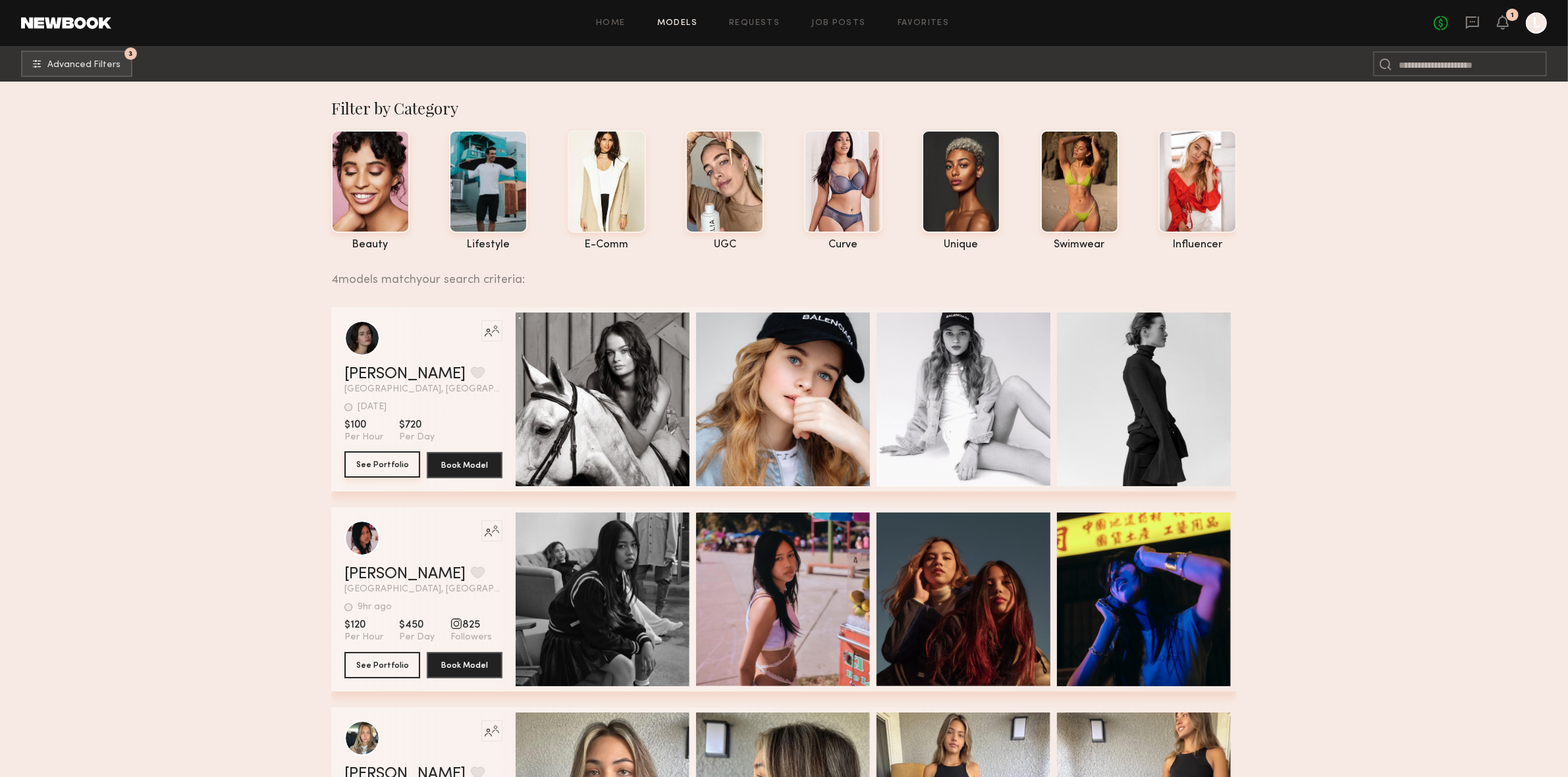
click at [385, 472] on button "See Portfolio" at bounding box center [382, 465] width 76 height 27
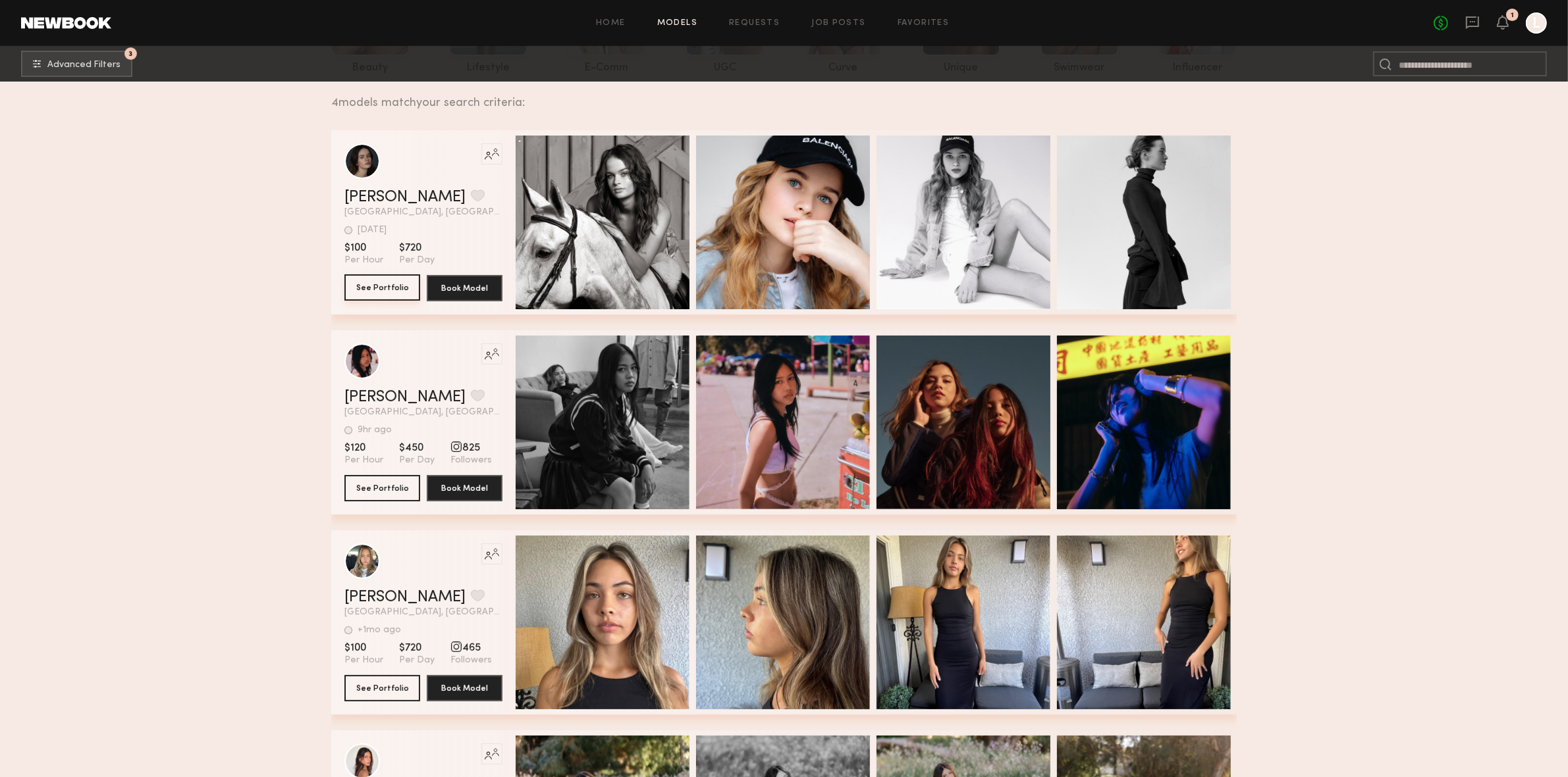
scroll to position [484, 0]
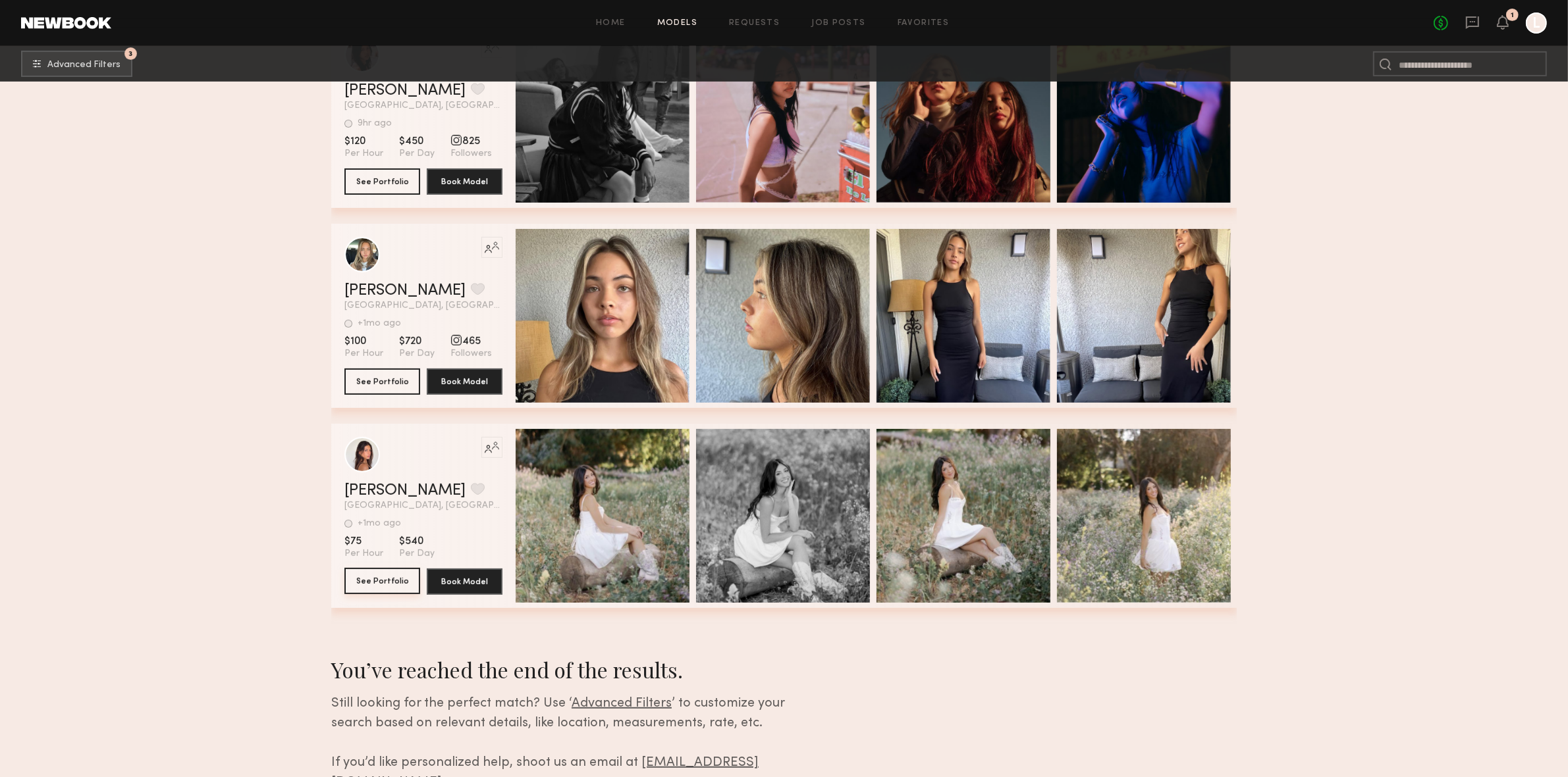
click at [382, 590] on button "See Portfolio" at bounding box center [382, 581] width 76 height 27
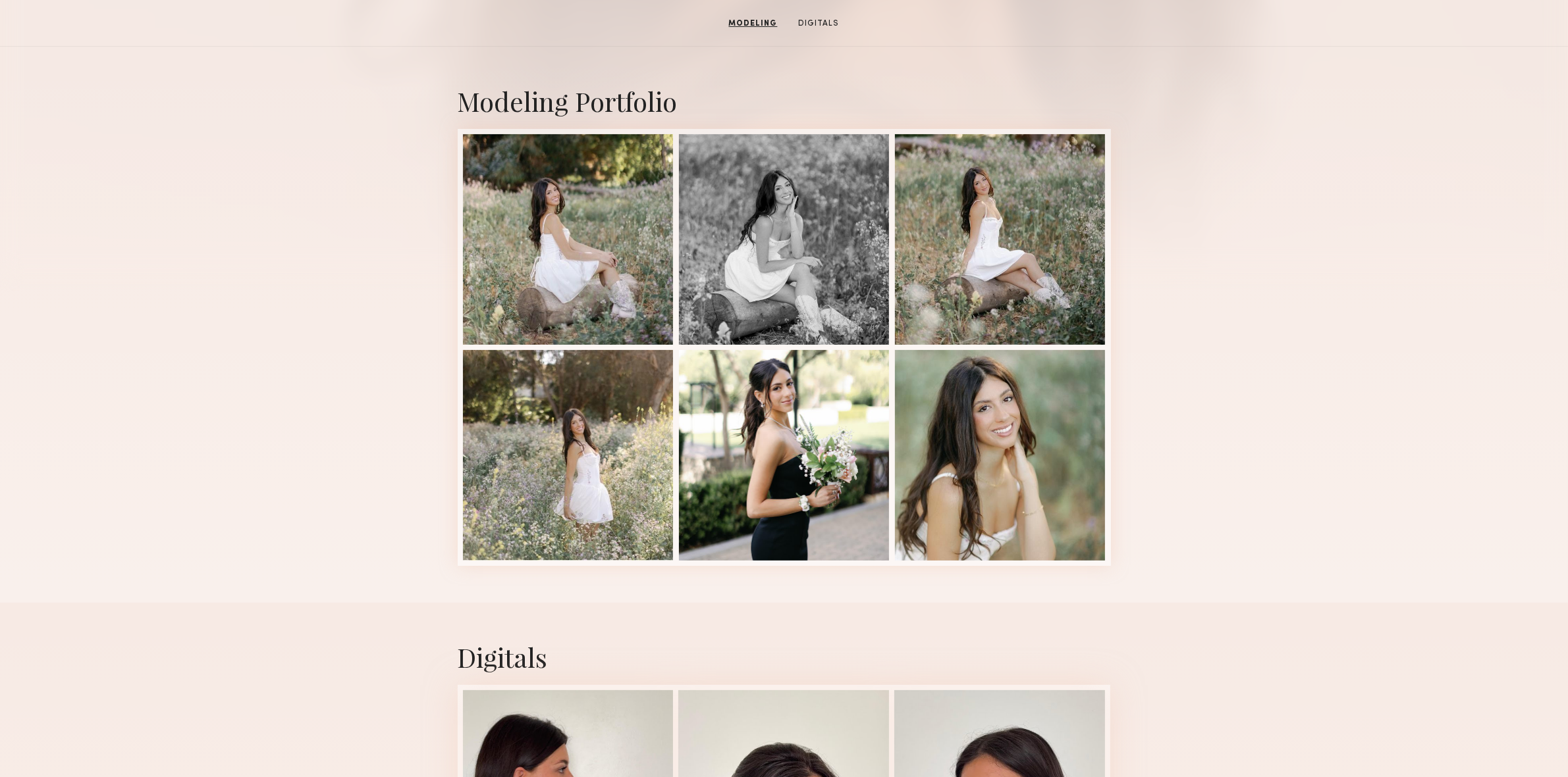
scroll to position [252, 0]
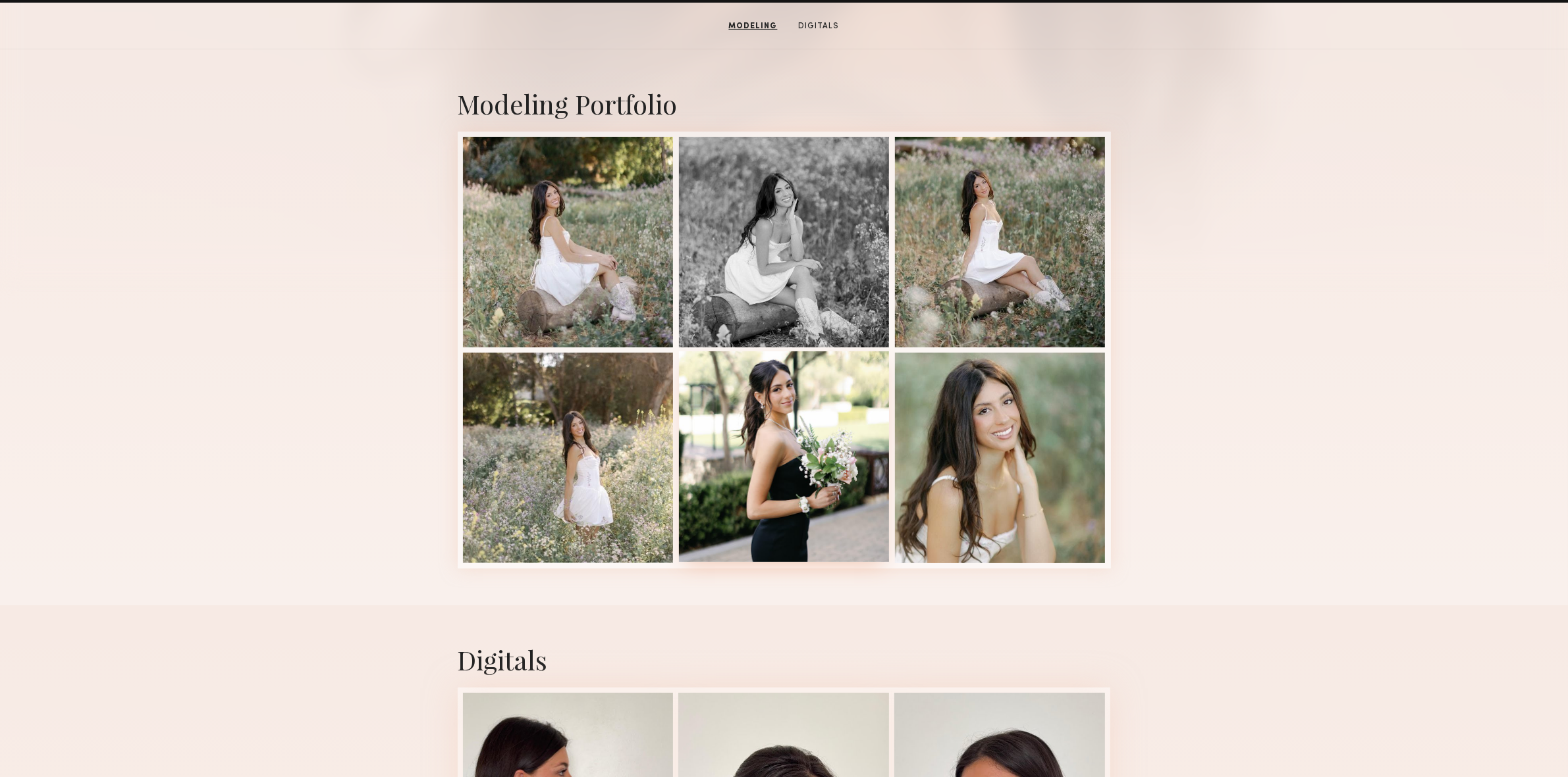
click at [758, 468] on div at bounding box center [784, 456] width 211 height 211
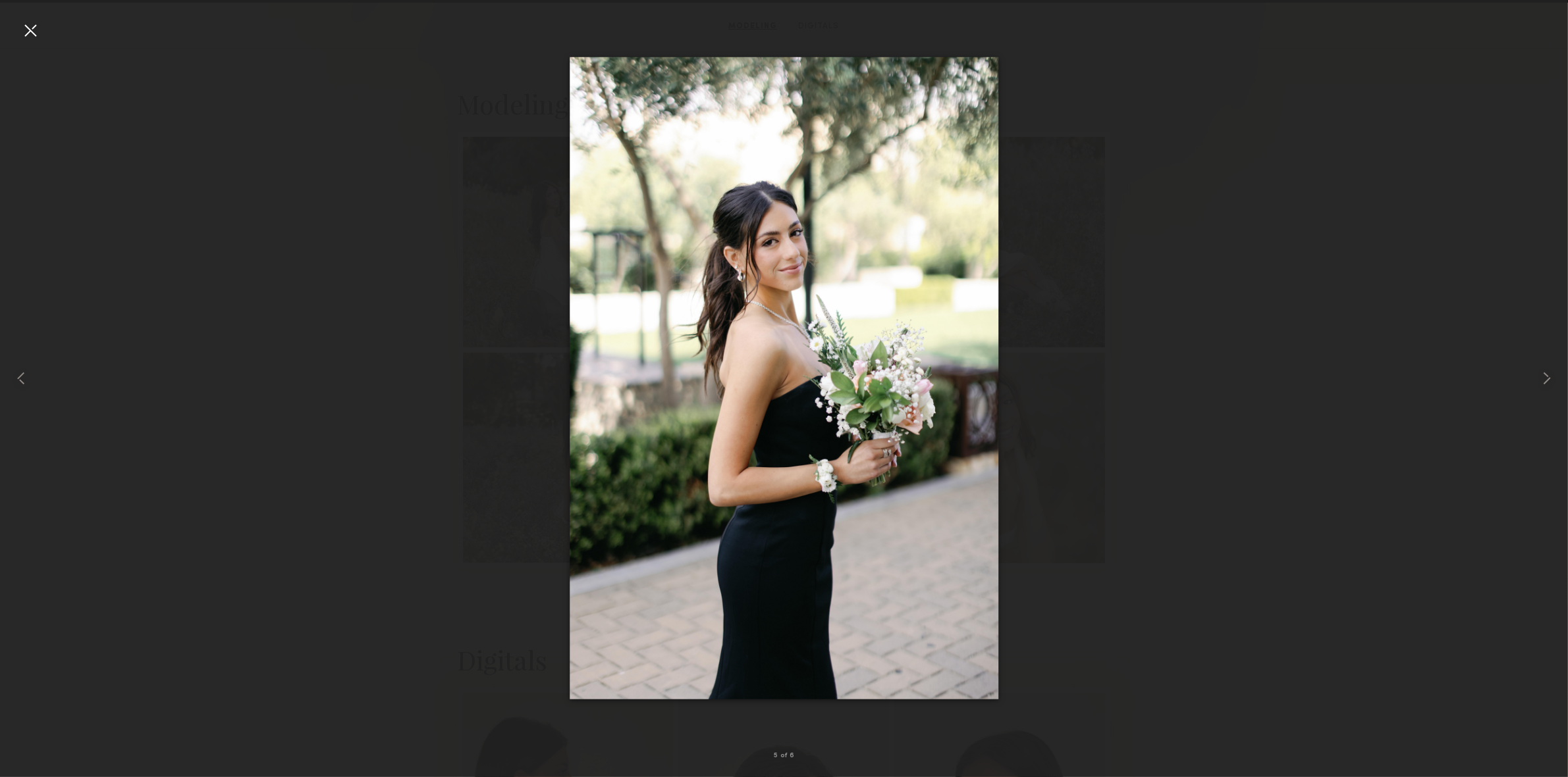
click at [27, 30] on div at bounding box center [30, 30] width 21 height 21
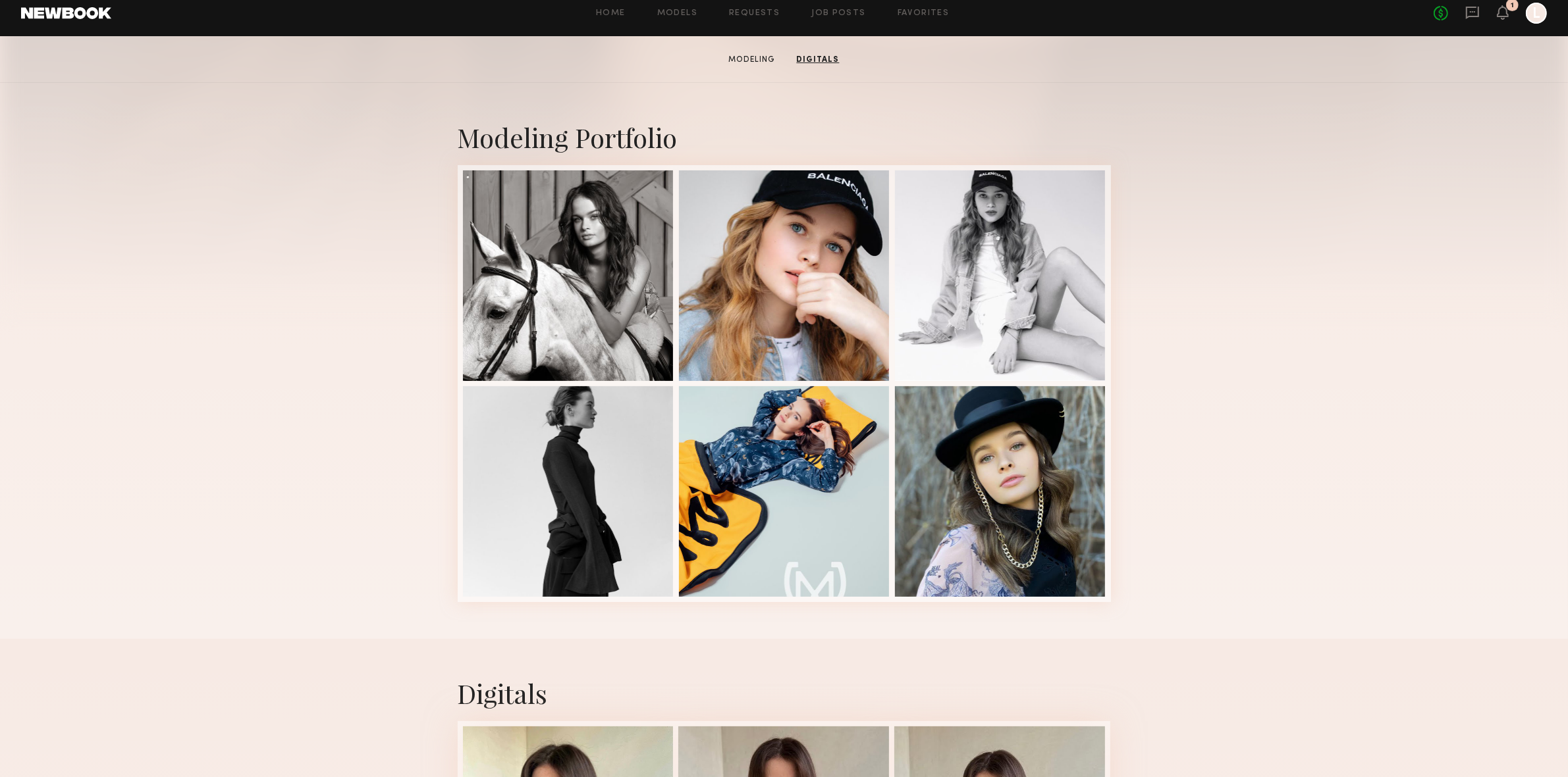
scroll to position [194, 0]
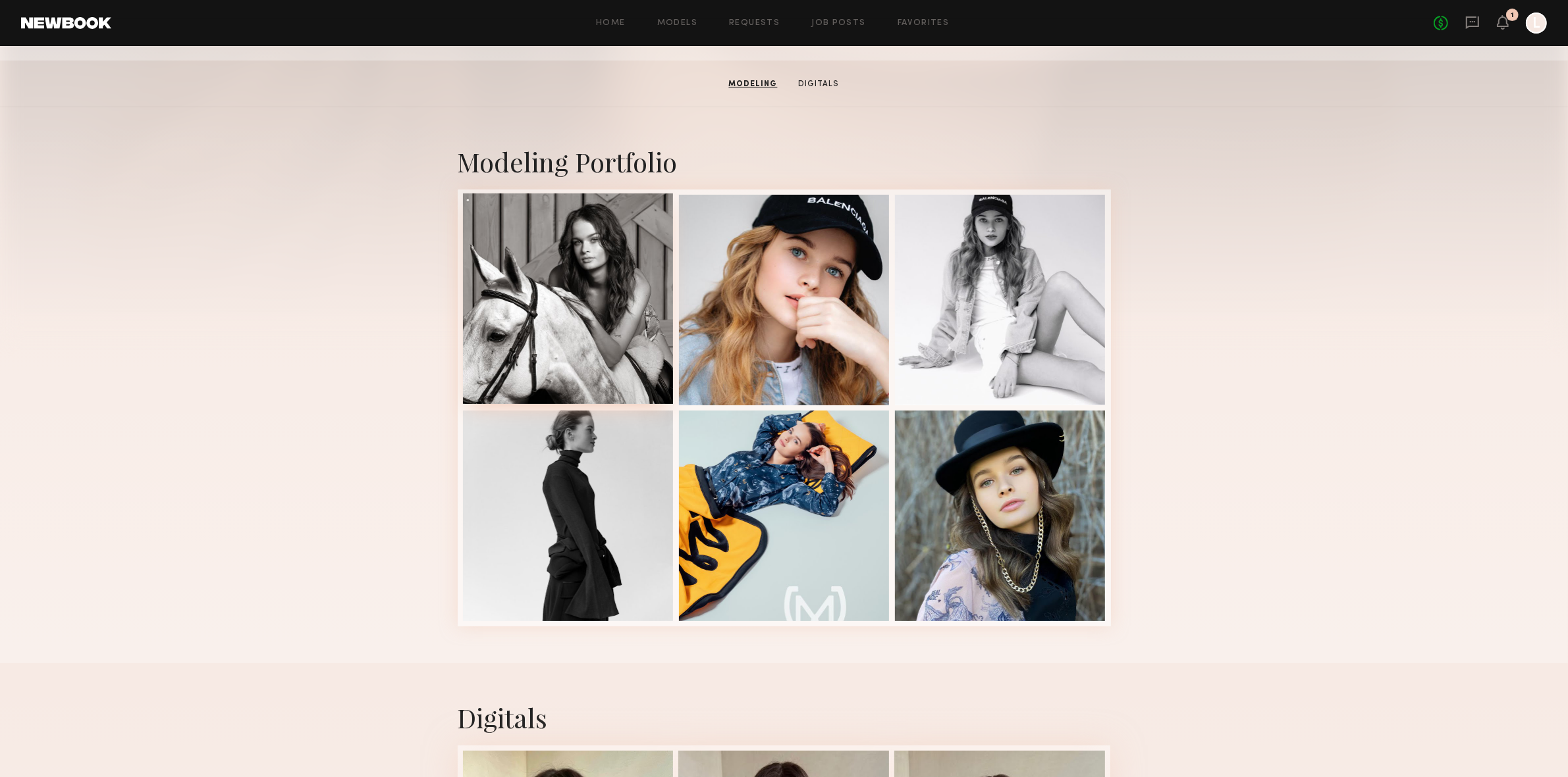
click at [557, 298] on div at bounding box center [568, 298] width 211 height 211
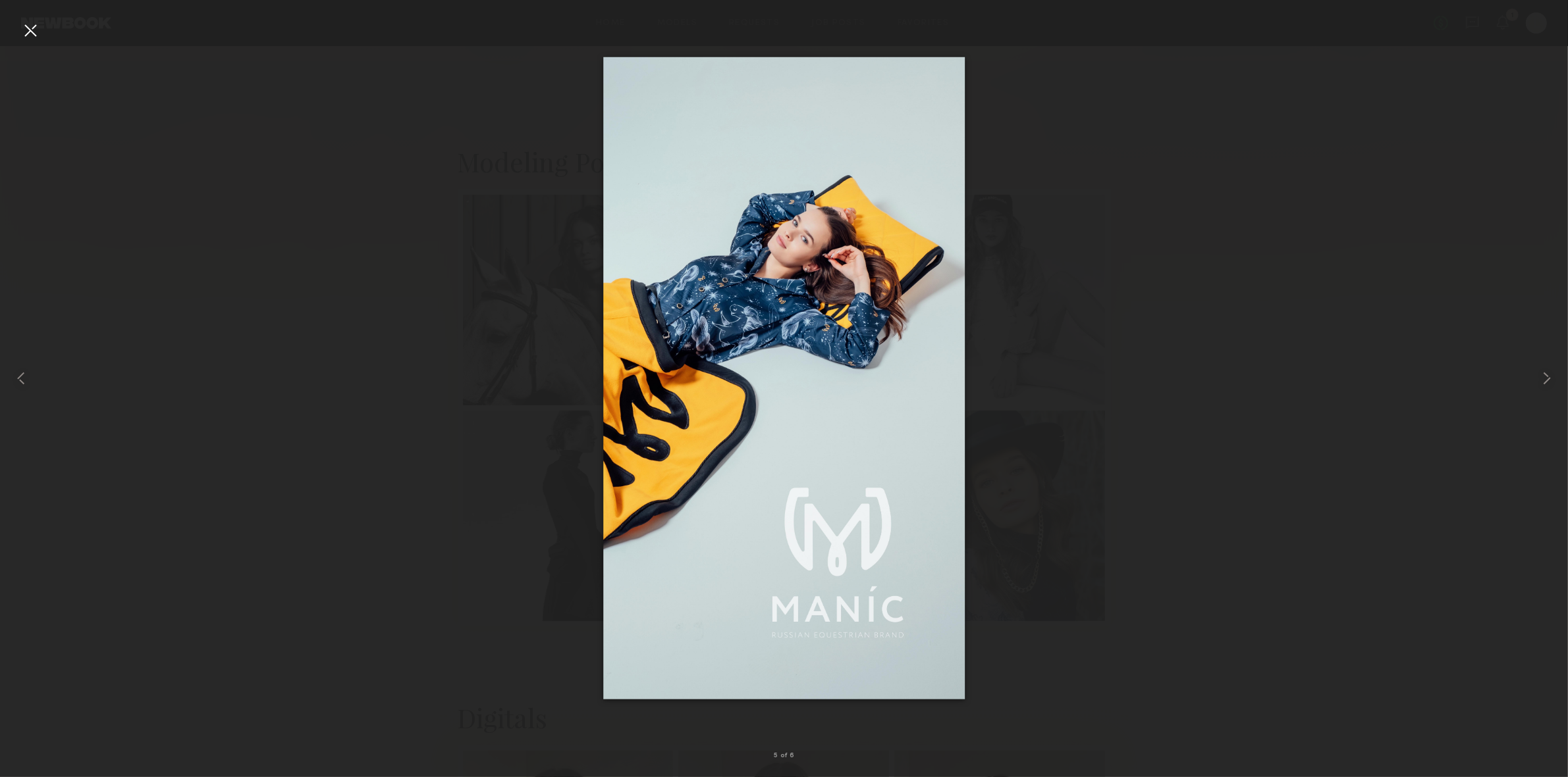
click at [28, 27] on div at bounding box center [30, 30] width 21 height 21
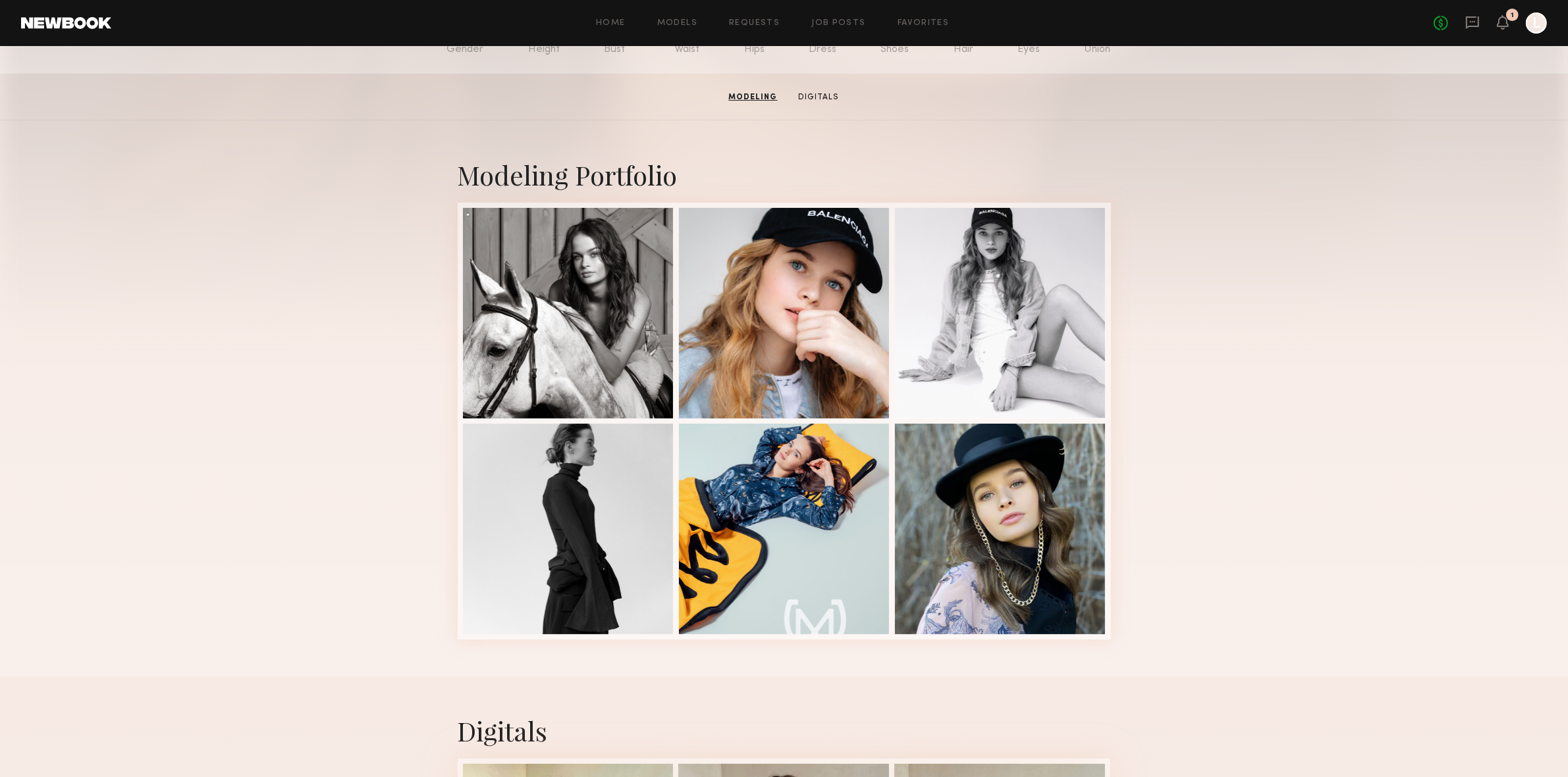
scroll to position [149, 0]
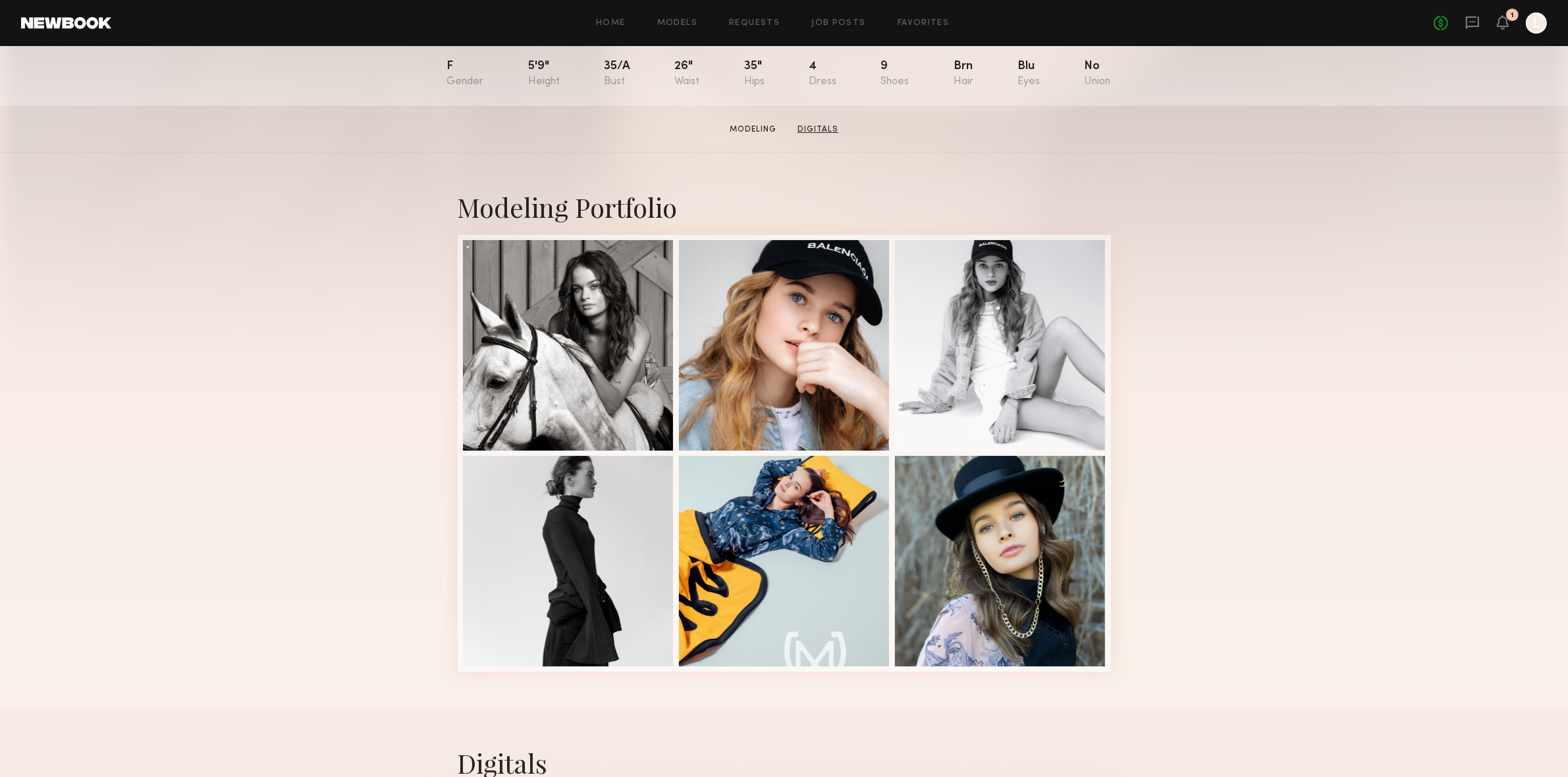
click at [824, 136] on link "Digitals" at bounding box center [817, 130] width 51 height 12
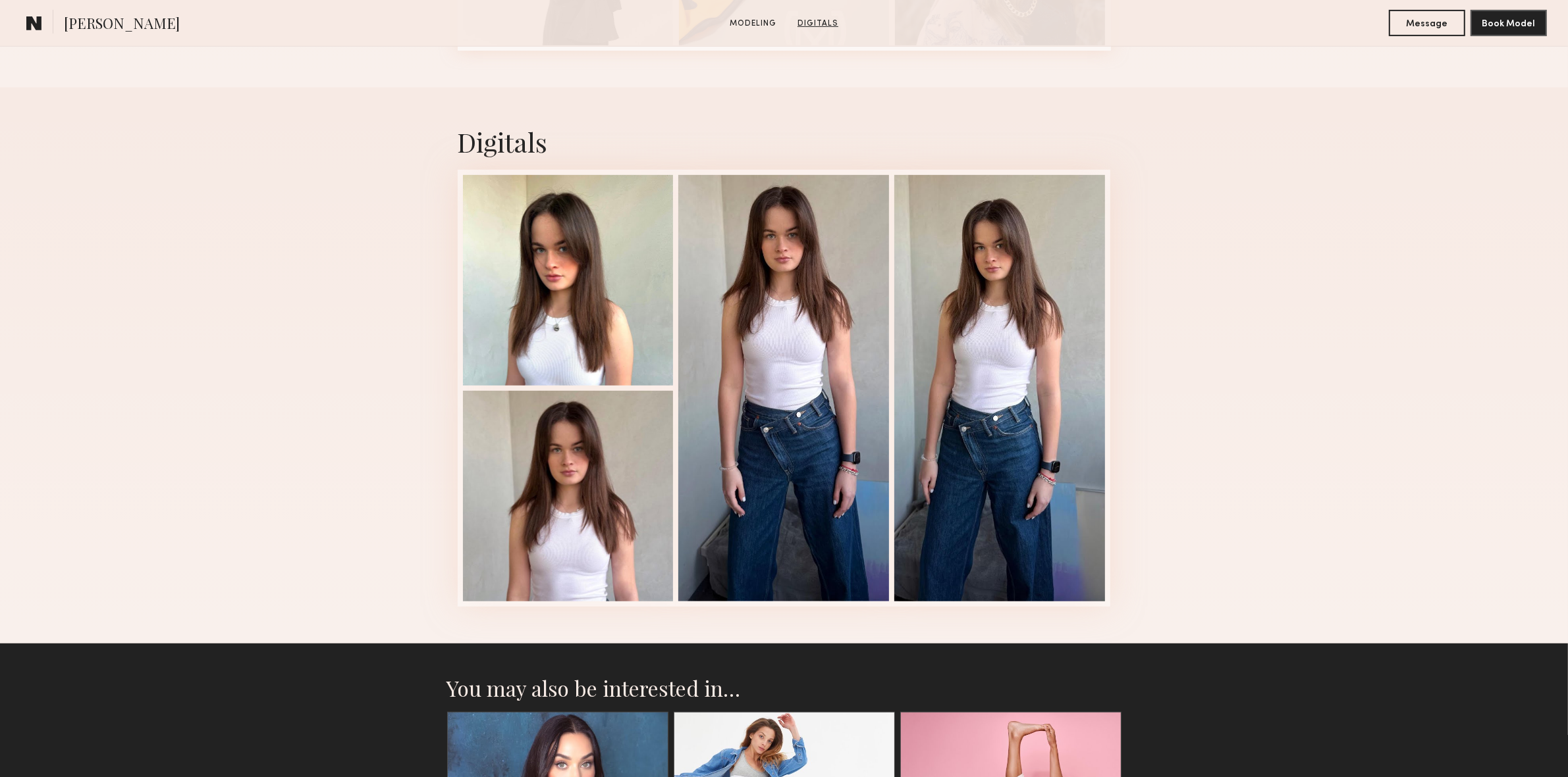
scroll to position [783, 0]
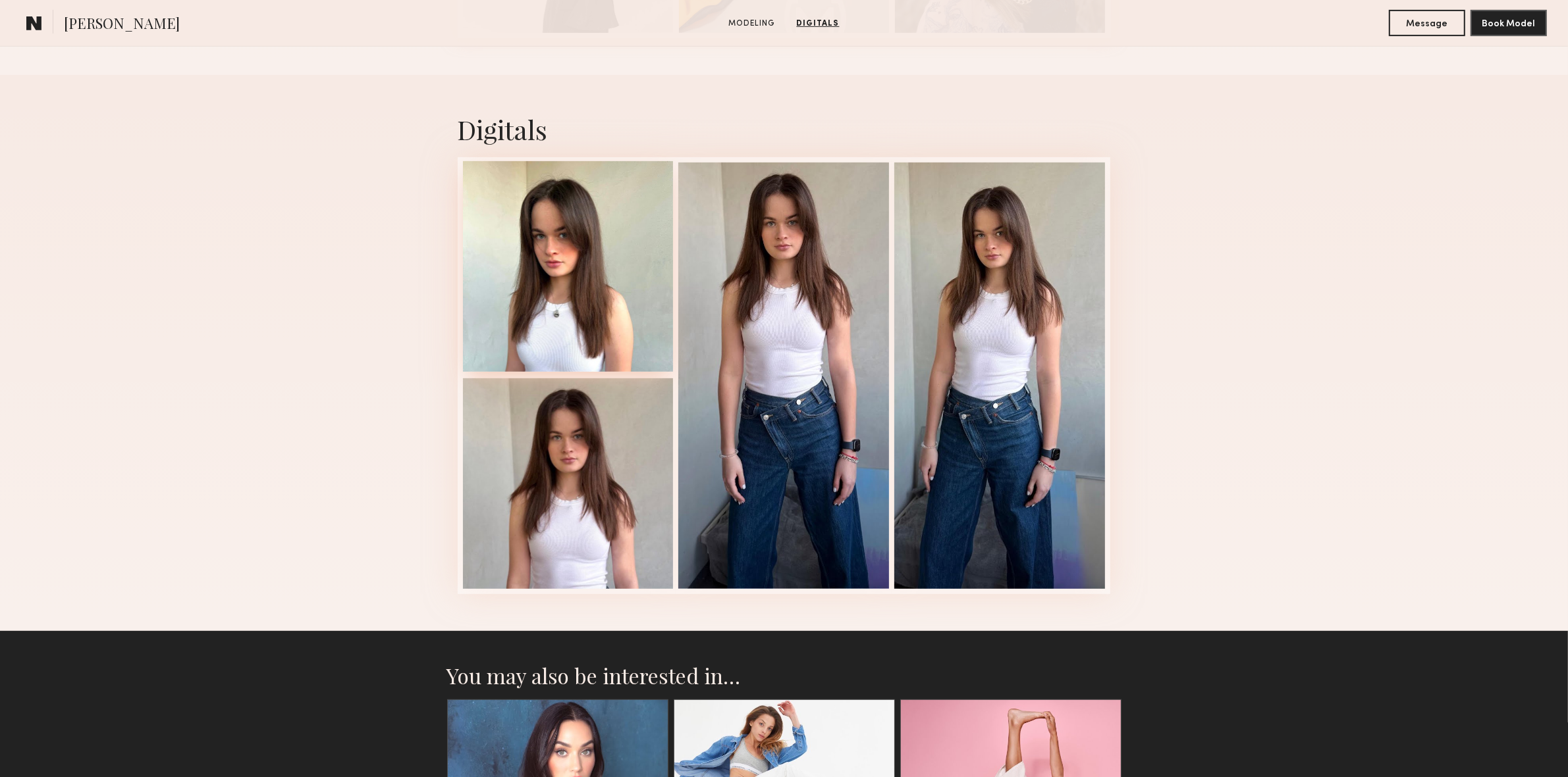
click at [504, 303] on div at bounding box center [568, 266] width 211 height 211
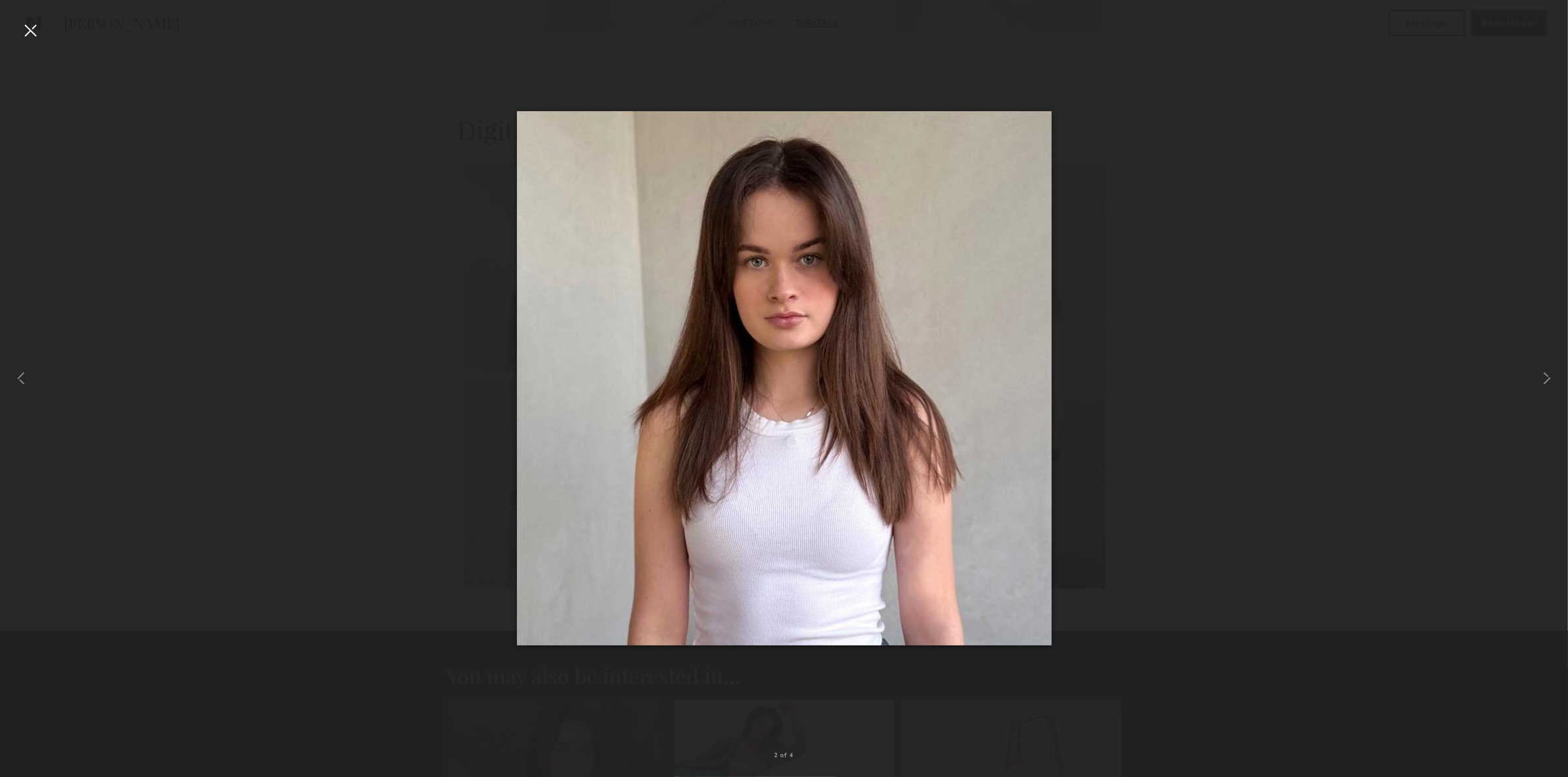
click at [27, 24] on div at bounding box center [30, 30] width 21 height 21
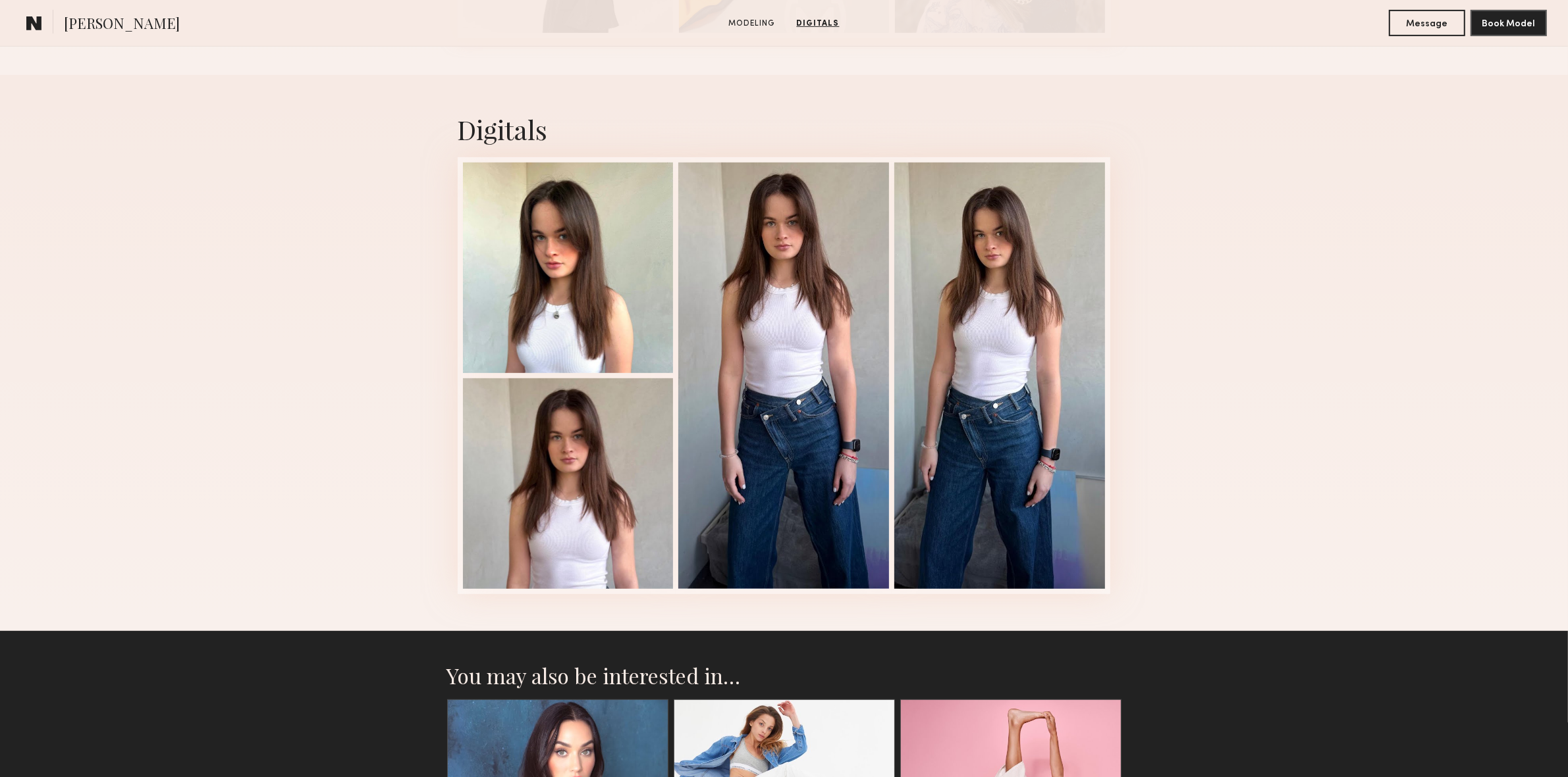
scroll to position [0, 0]
